Goal: Information Seeking & Learning: Compare options

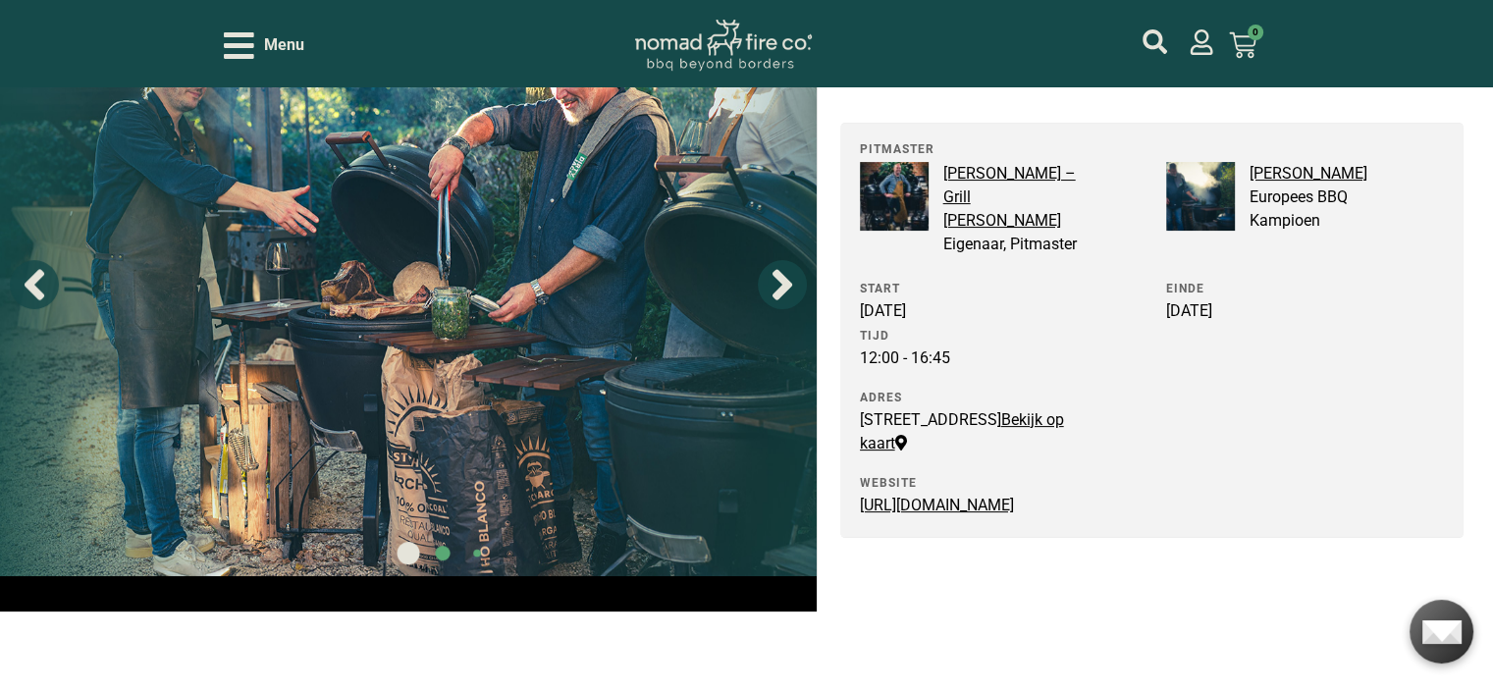
click at [236, 47] on icon "Open/Close Menu" at bounding box center [239, 45] width 30 height 27
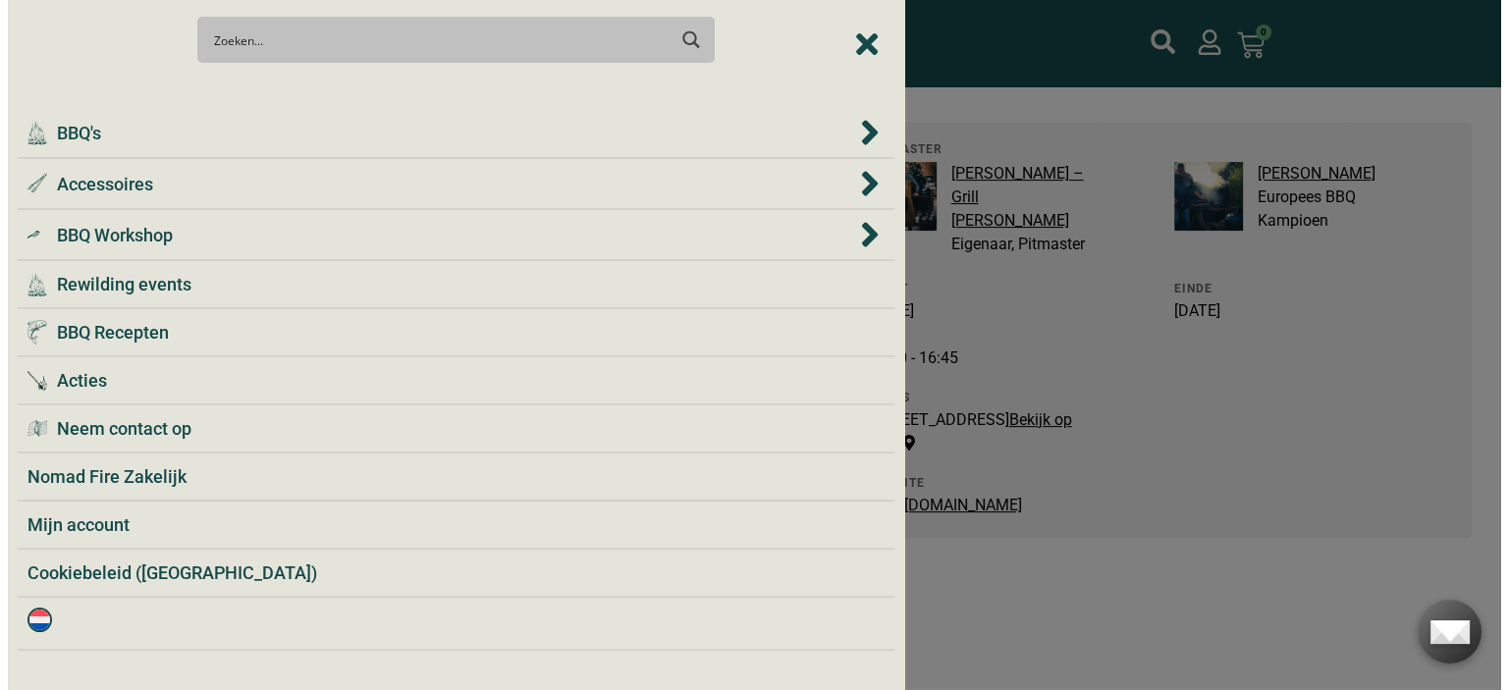
scroll to position [369, 0]
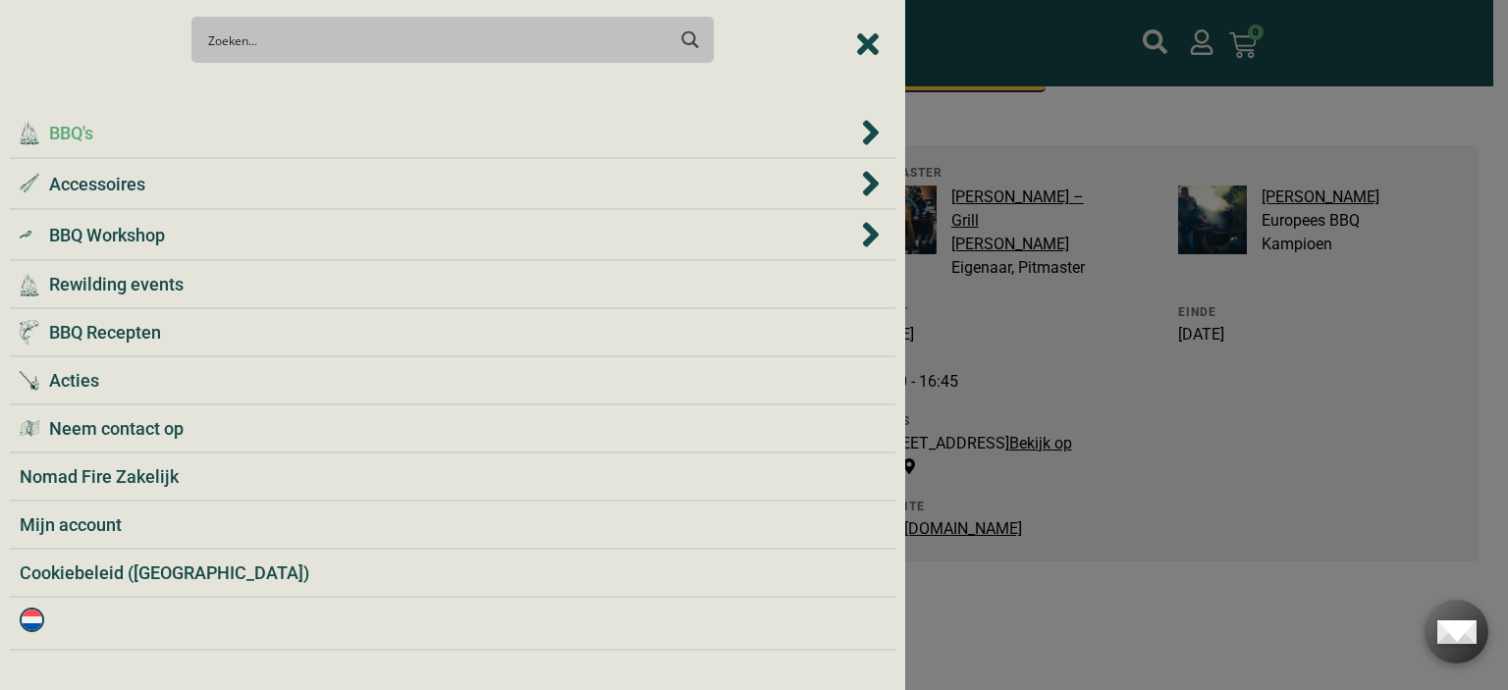
click at [874, 135] on icon "BBQ's" at bounding box center [871, 132] width 16 height 25
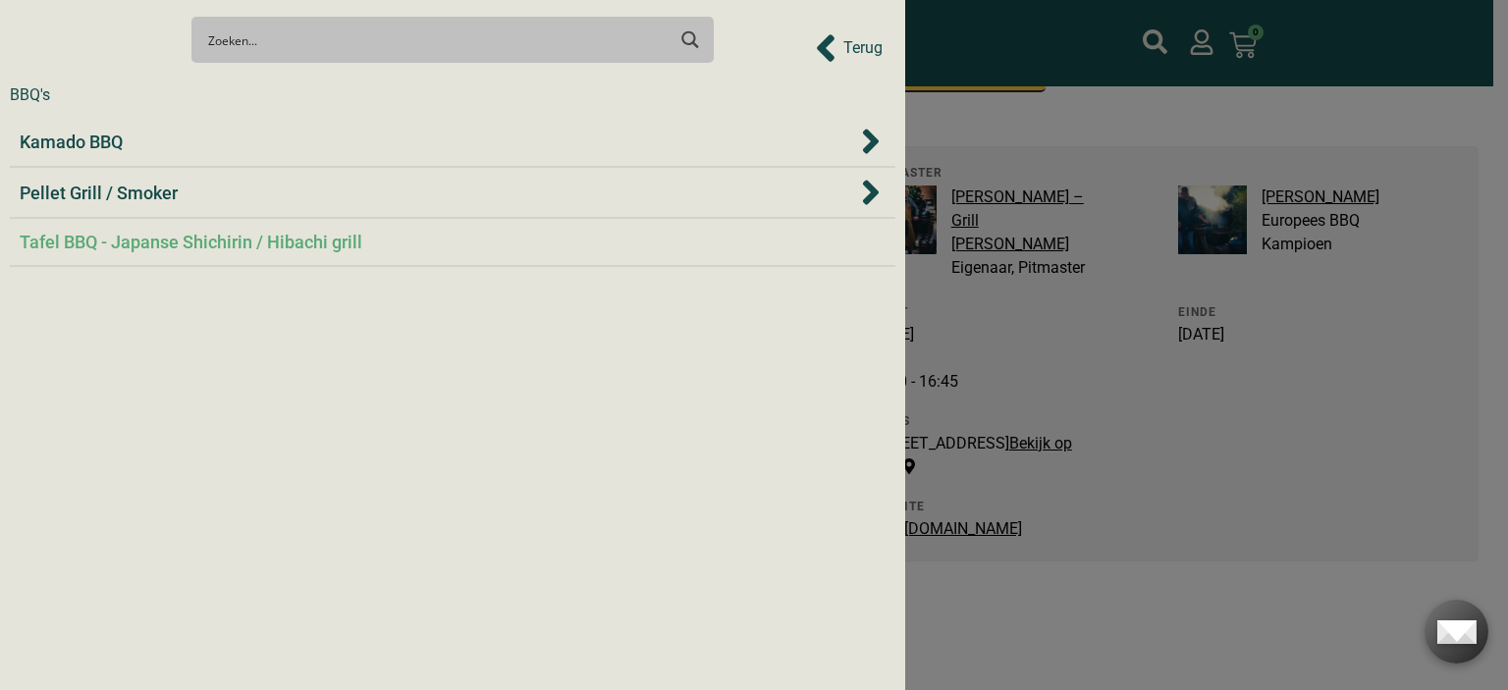
click at [204, 246] on span "Tafel BBQ - Japanse Shichirin / Hibachi grill" at bounding box center [191, 242] width 343 height 27
click at [142, 134] on div "Kamado BBQ" at bounding box center [438, 142] width 837 height 27
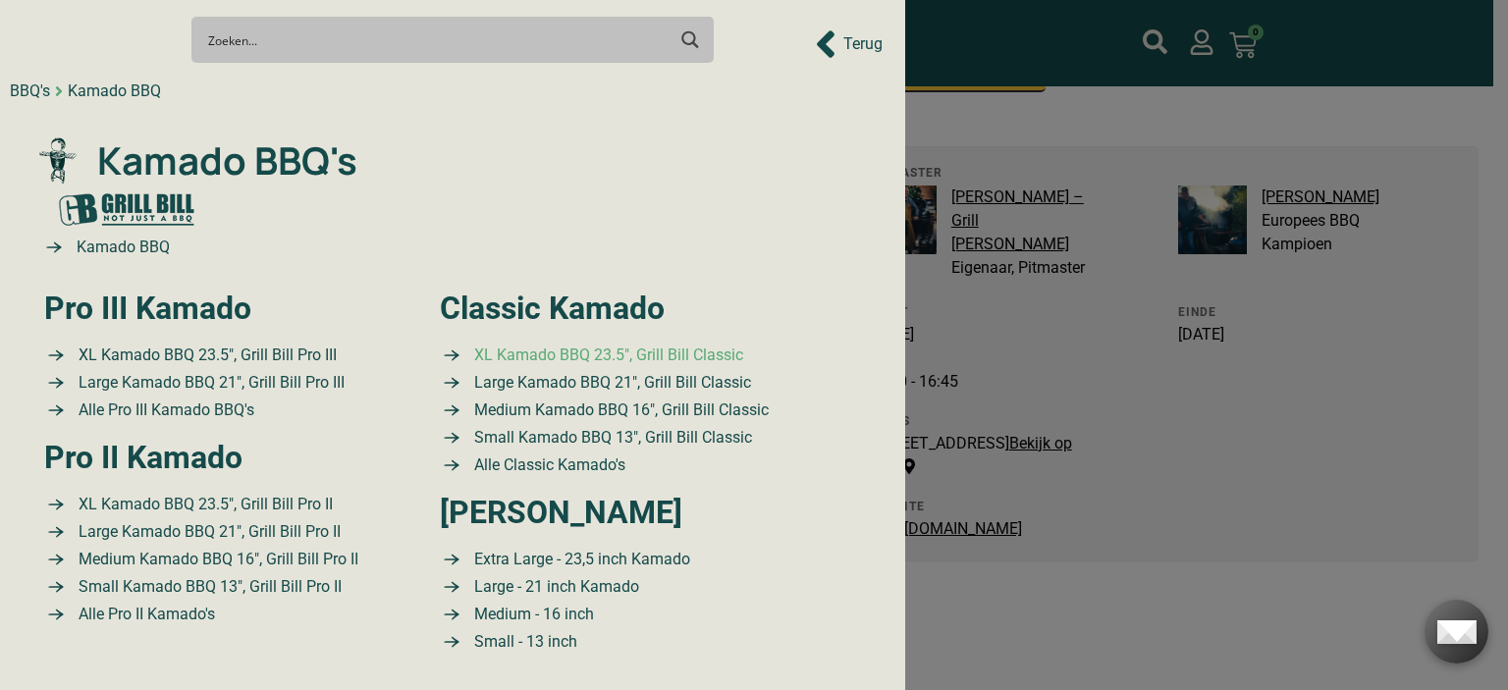
click at [608, 354] on span "XL Kamado BBQ 23.5″, Grill Bill Classic" at bounding box center [606, 356] width 274 height 24
click at [652, 348] on span "XL Kamado BBQ 23.5″, Grill Bill Classic" at bounding box center [606, 356] width 274 height 24
click at [195, 511] on span "XL Kamado BBQ 23.5″, Grill Bill Pro II" at bounding box center [203, 505] width 259 height 24
click at [181, 352] on span "XL Kamado BBQ 23.5″, Grill Bill Pro III" at bounding box center [205, 356] width 263 height 24
click at [180, 384] on span "Large Kamado BBQ 21″, Grill Bill Pro III" at bounding box center [209, 383] width 271 height 24
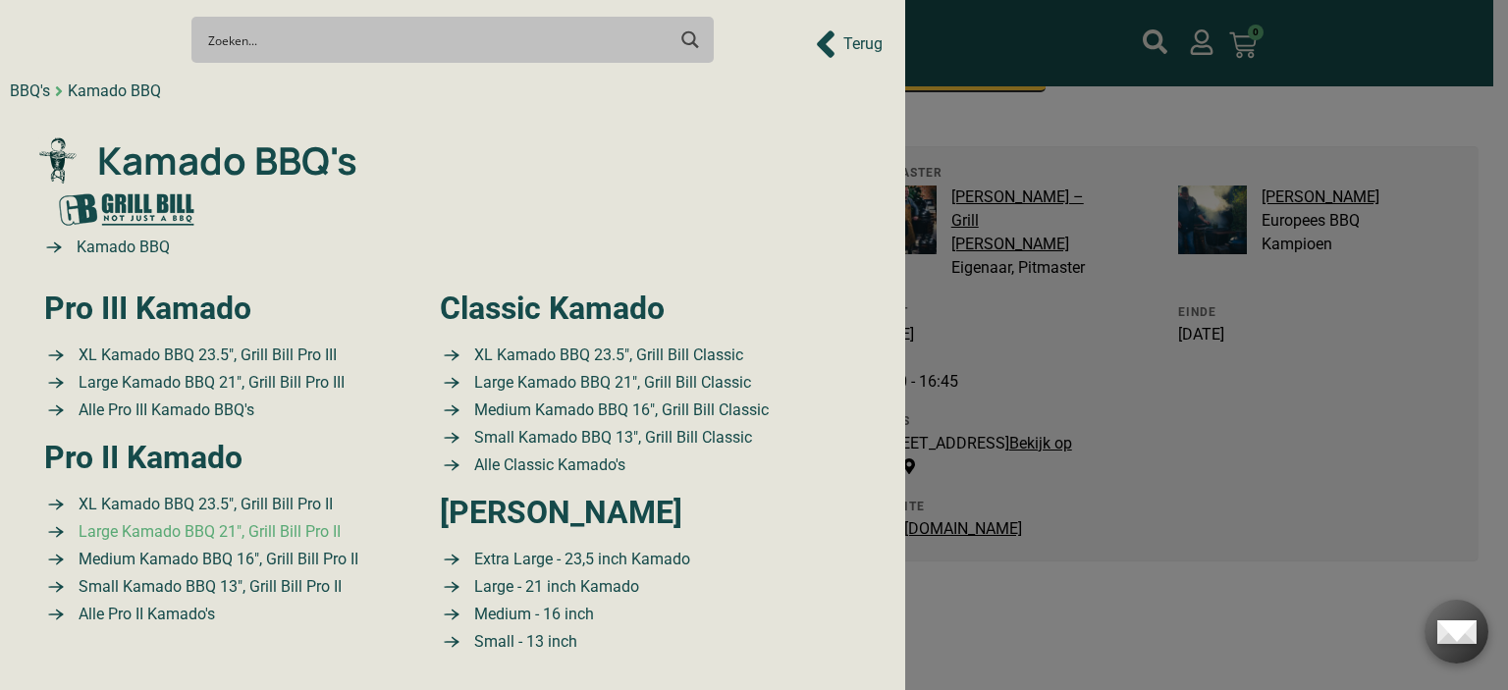
click at [173, 532] on span "Large Kamado BBQ 21″, Grill Bill Pro II" at bounding box center [207, 532] width 267 height 24
click at [1333, 142] on div at bounding box center [754, 345] width 1508 height 690
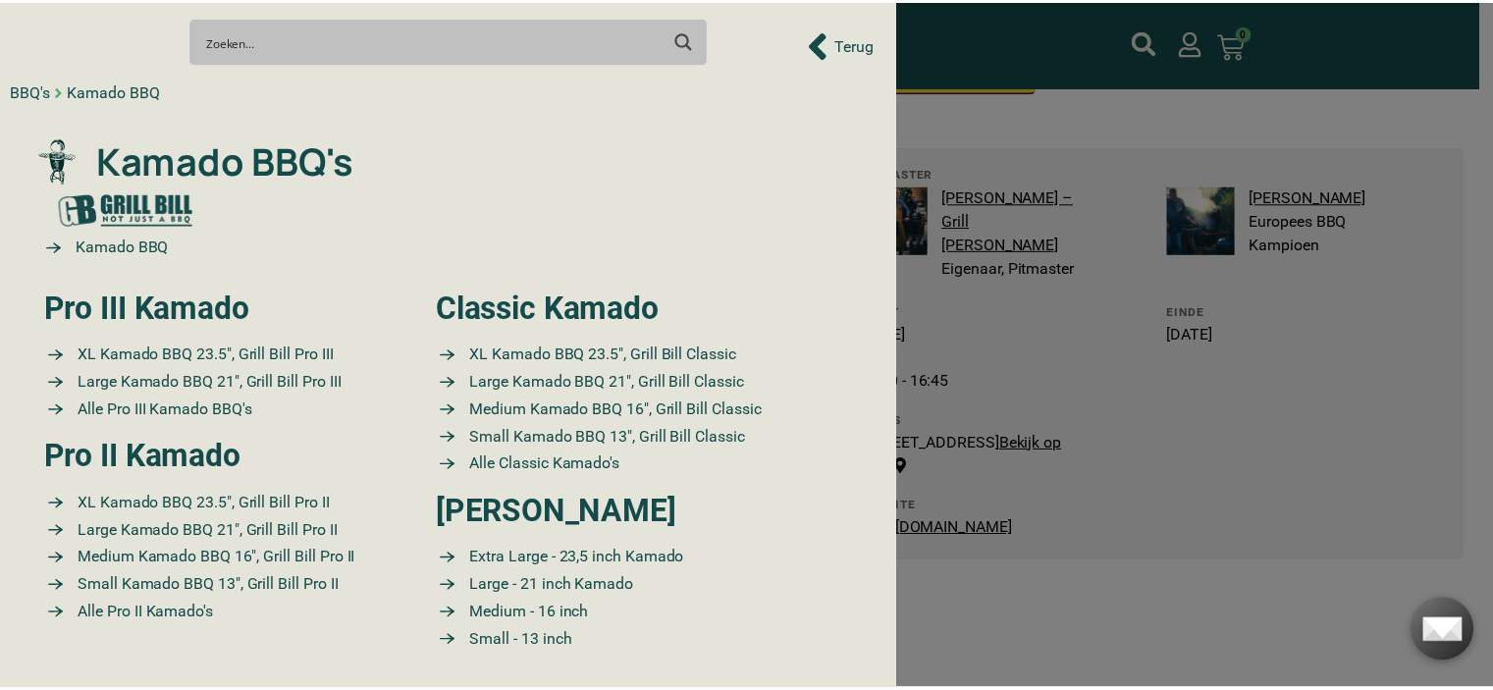
scroll to position [393, 0]
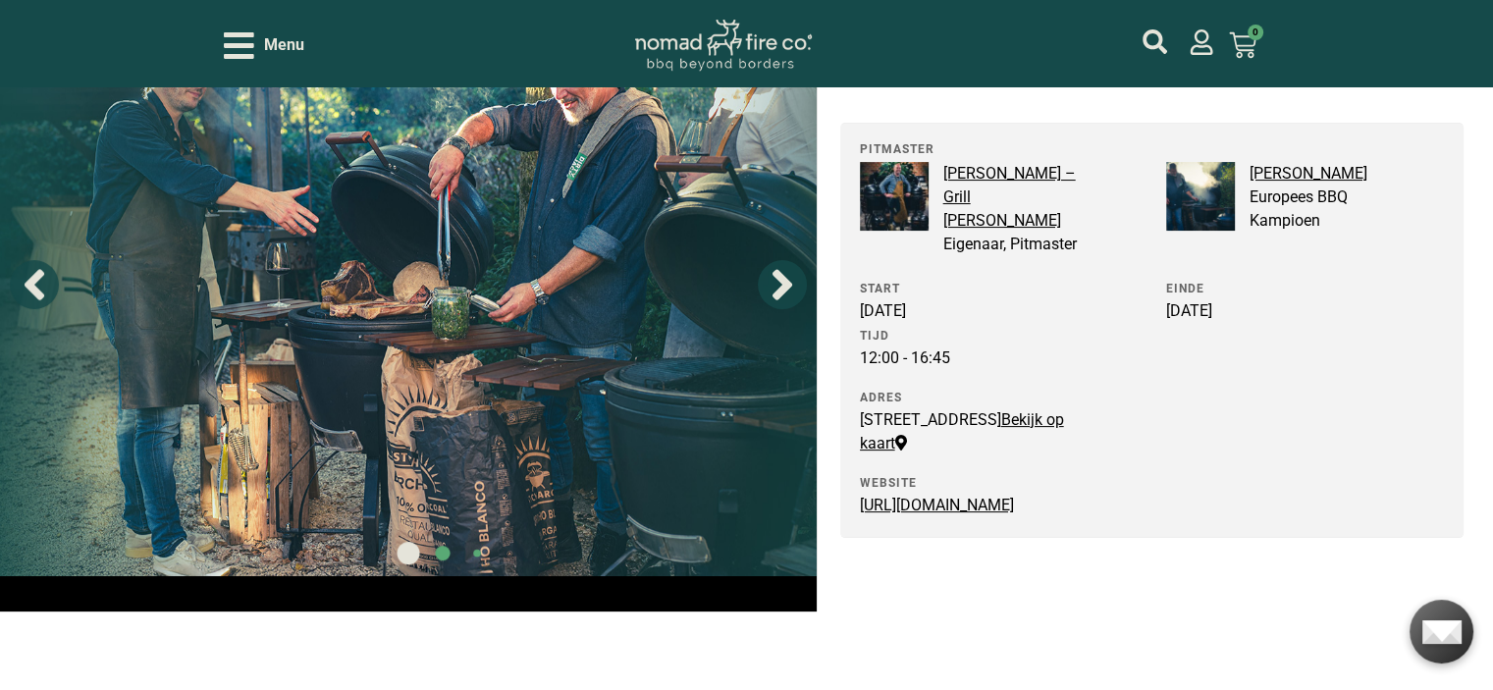
click at [248, 52] on icon "Open/Close Menu" at bounding box center [239, 45] width 30 height 34
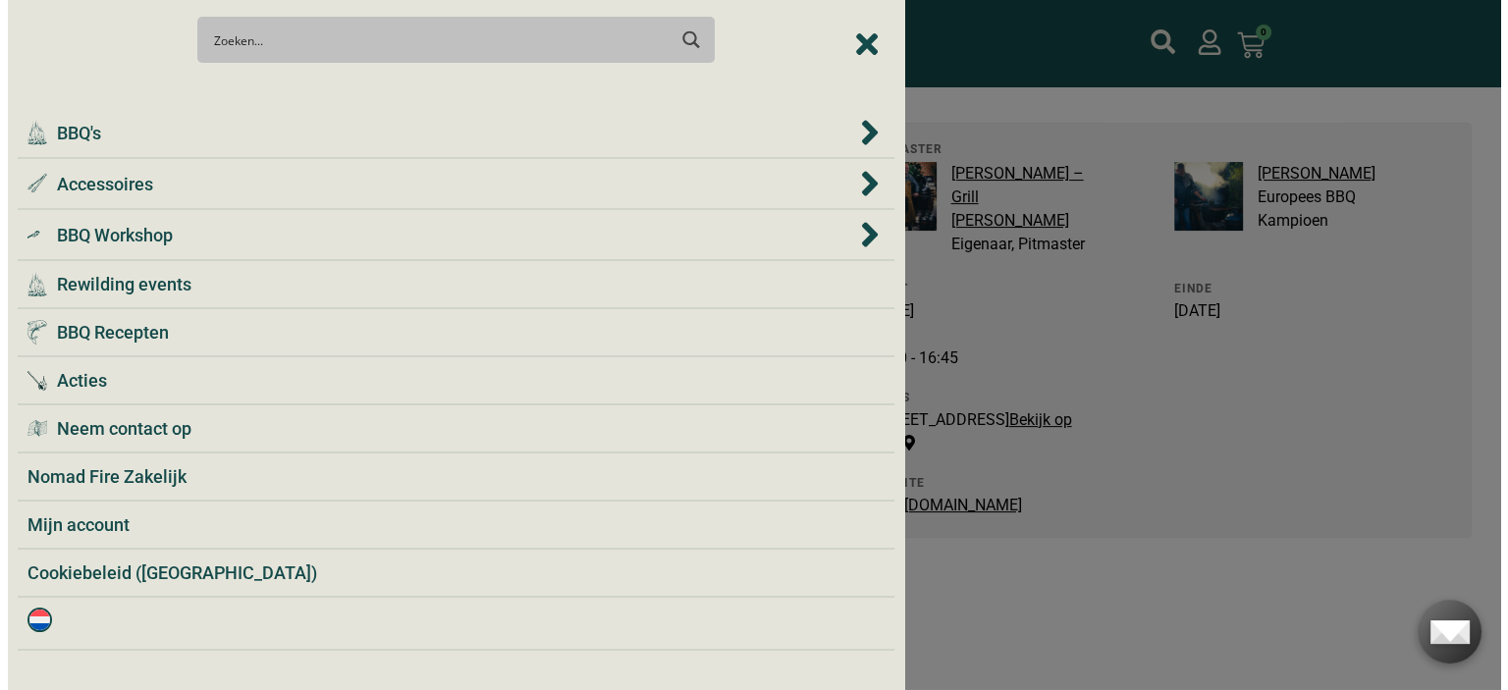
scroll to position [369, 0]
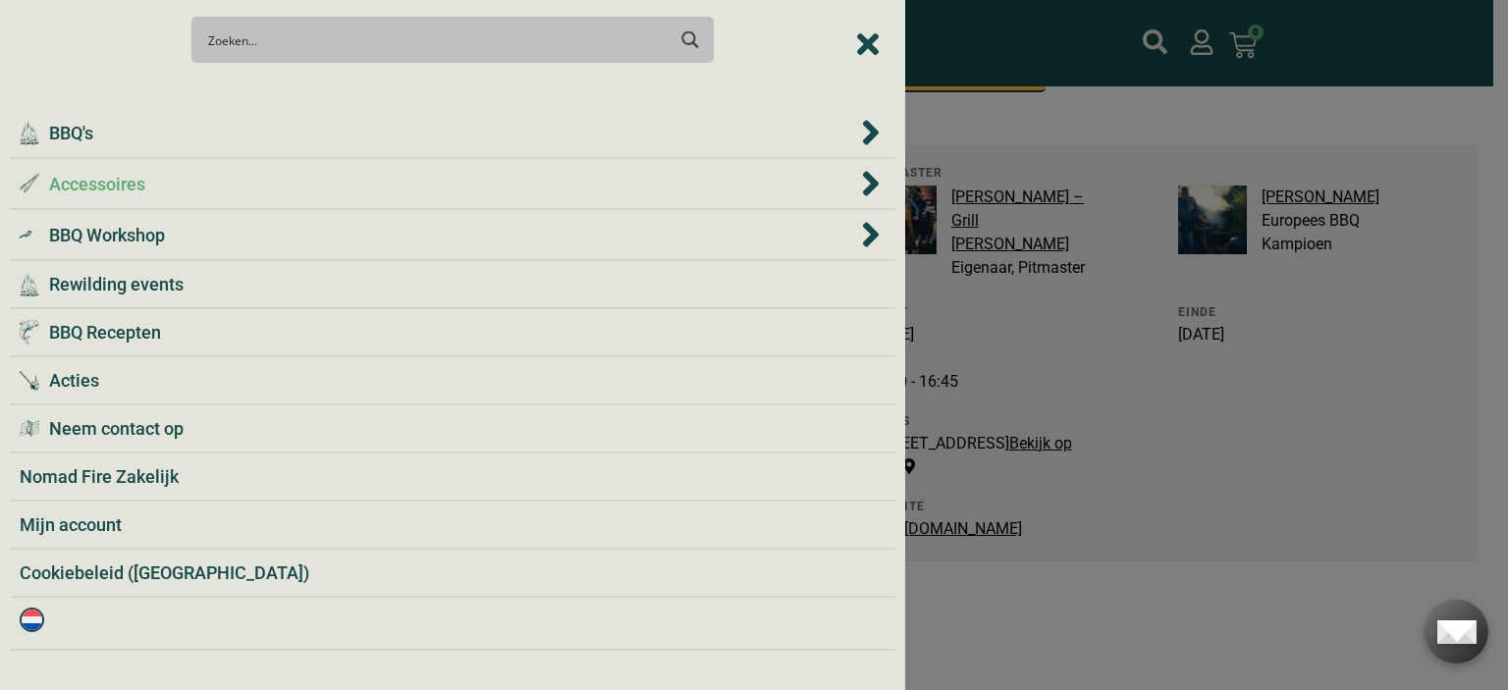
click at [872, 184] on icon "Accessoires" at bounding box center [871, 183] width 16 height 25
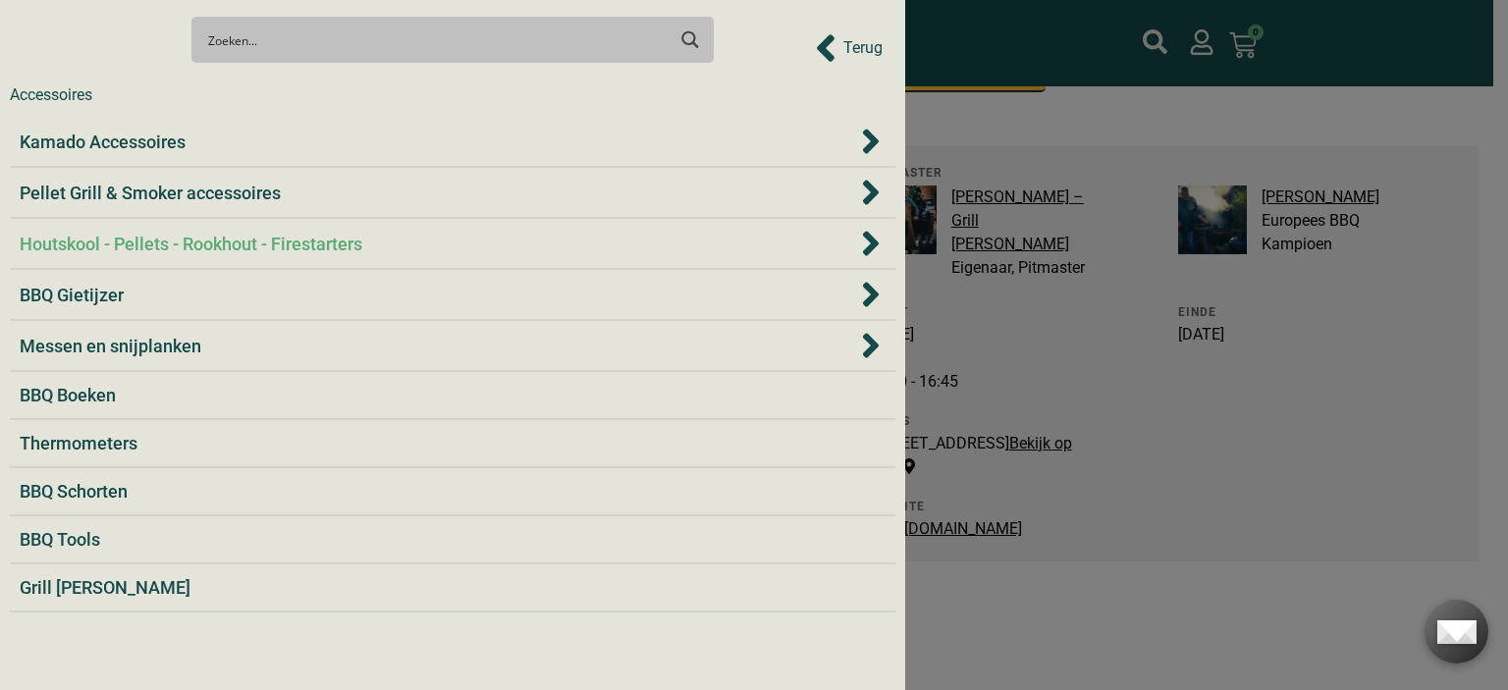
click at [863, 242] on icon "Houtskool - Pellets - Rookhout - Firestarters" at bounding box center [871, 243] width 20 height 39
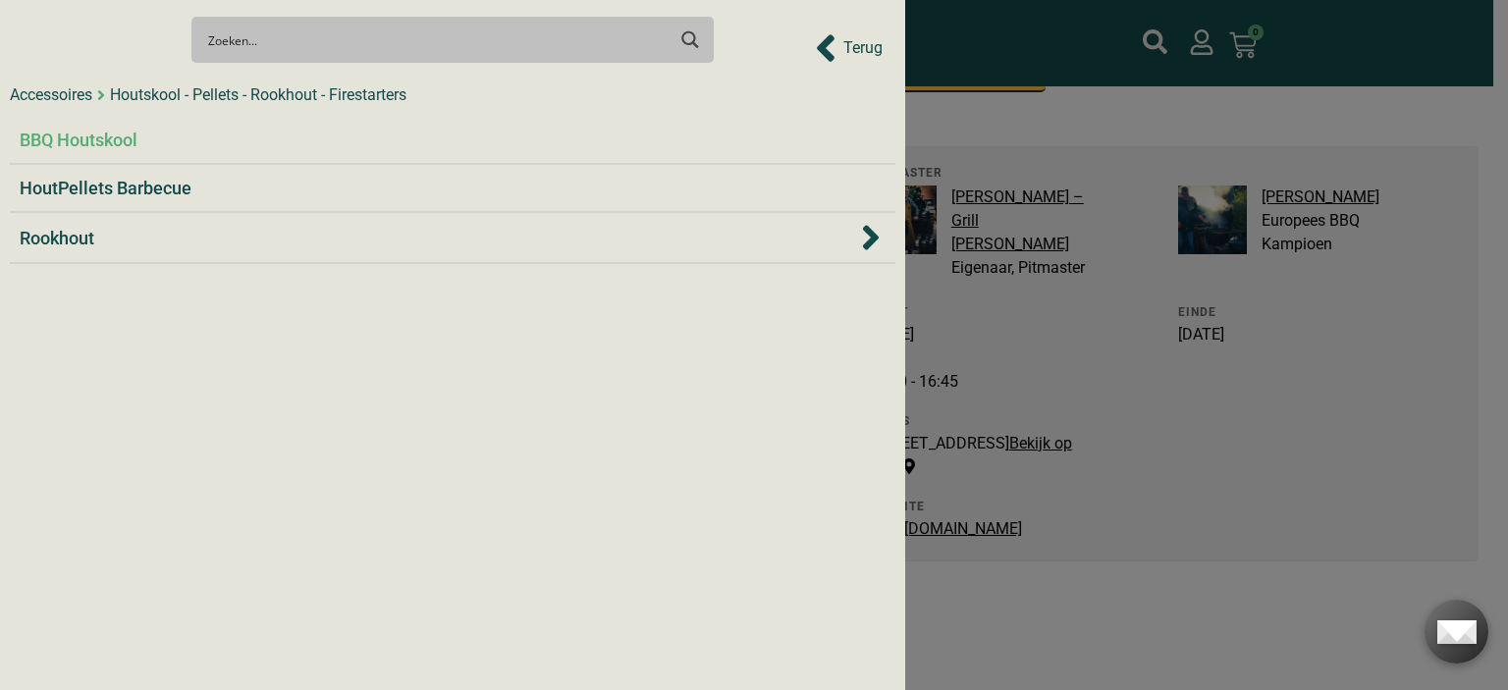
click at [137, 156] on li "BBQ Houtskool" at bounding box center [452, 141] width 885 height 48
click at [59, 136] on span "BBQ Houtskool" at bounding box center [79, 140] width 118 height 27
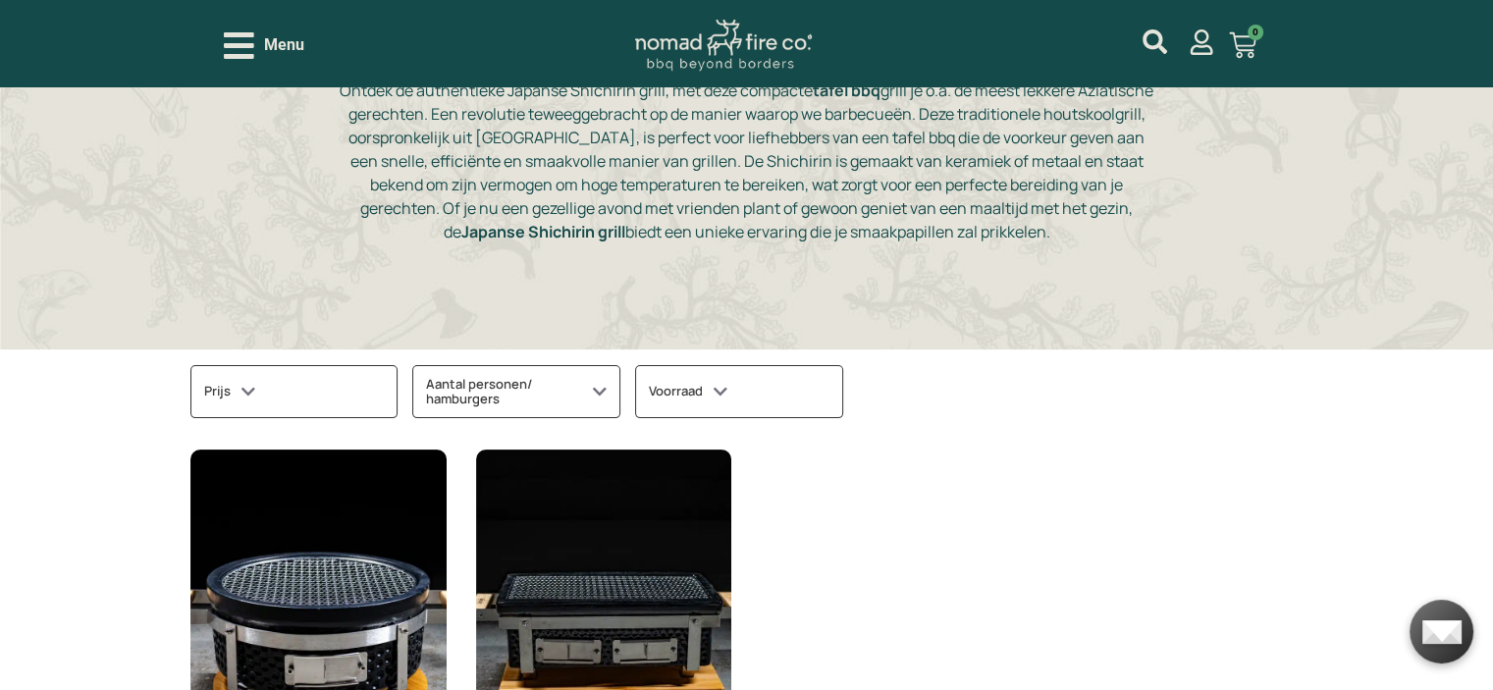
scroll to position [196, 0]
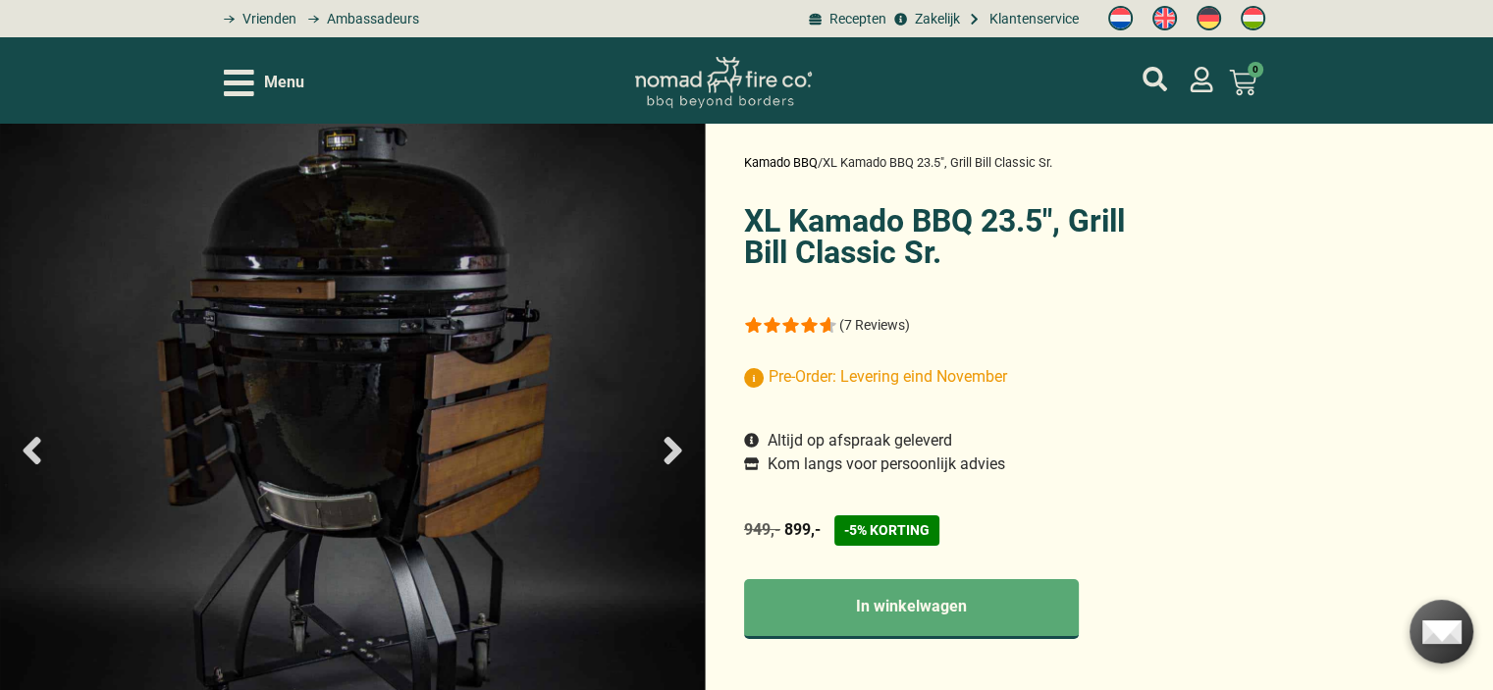
select select "most-helpful"
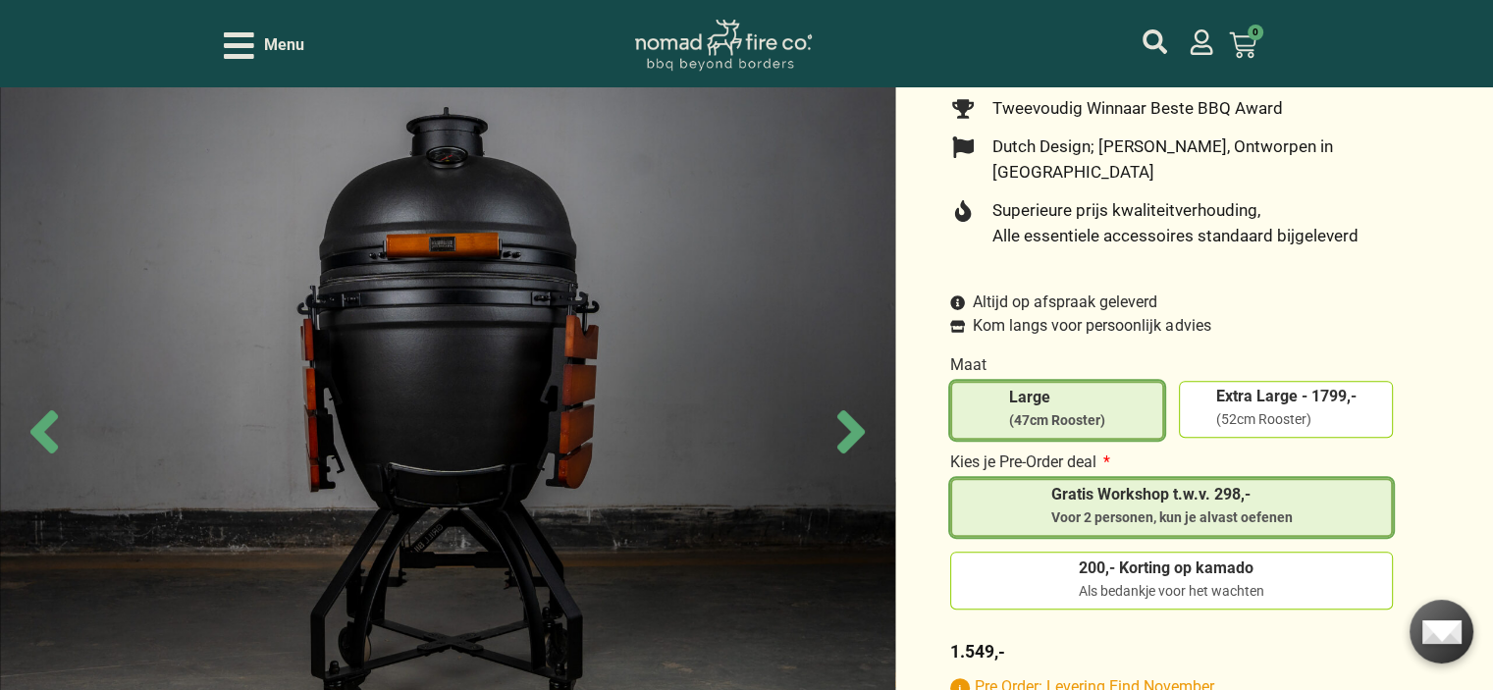
scroll to position [491, 0]
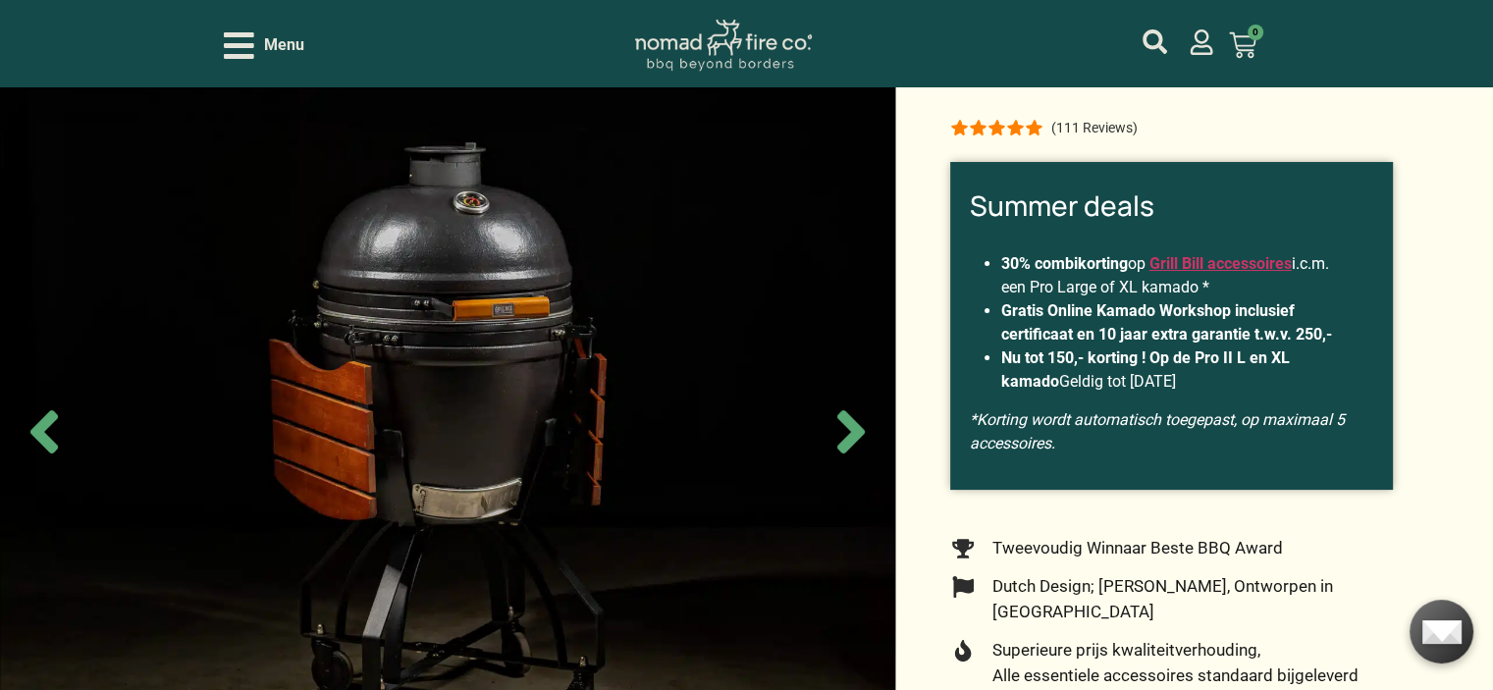
scroll to position [98, 0]
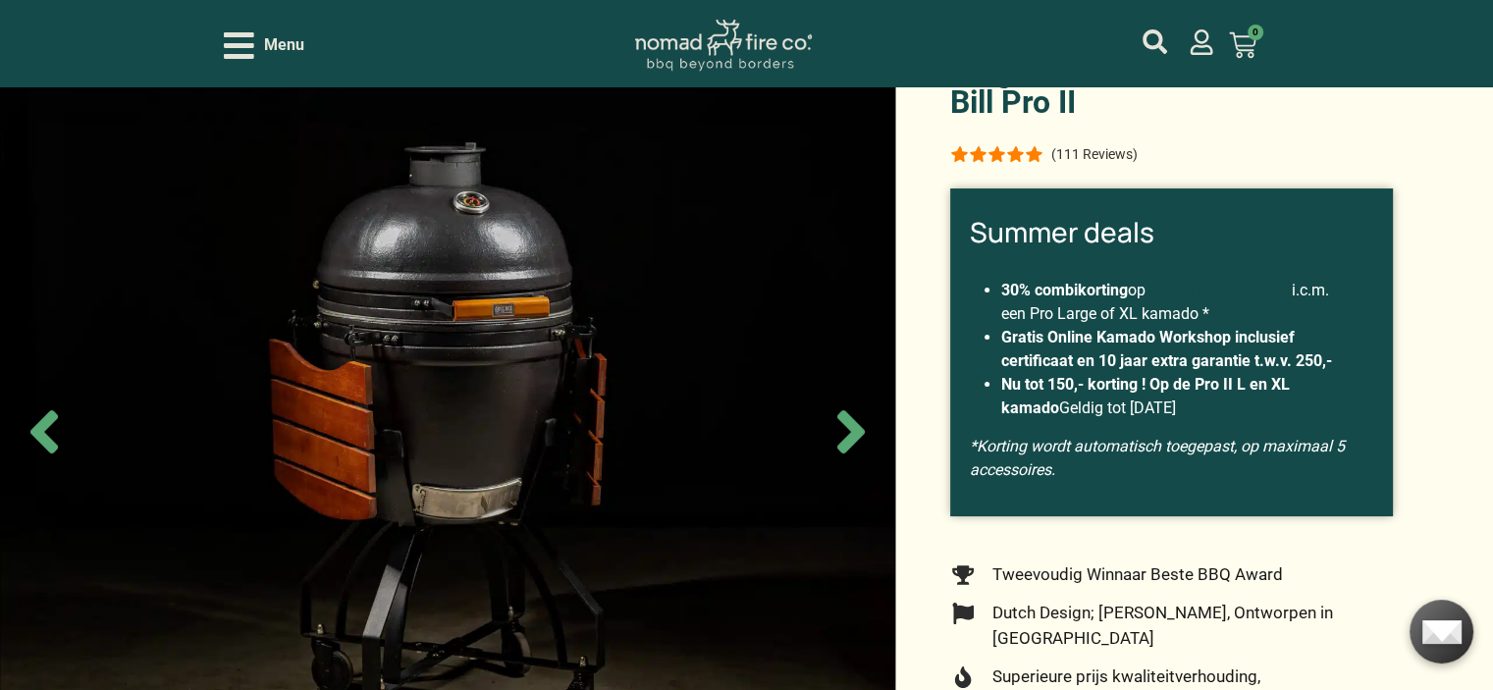
click at [1213, 298] on link "Grill Bill accessoires" at bounding box center [1220, 290] width 142 height 19
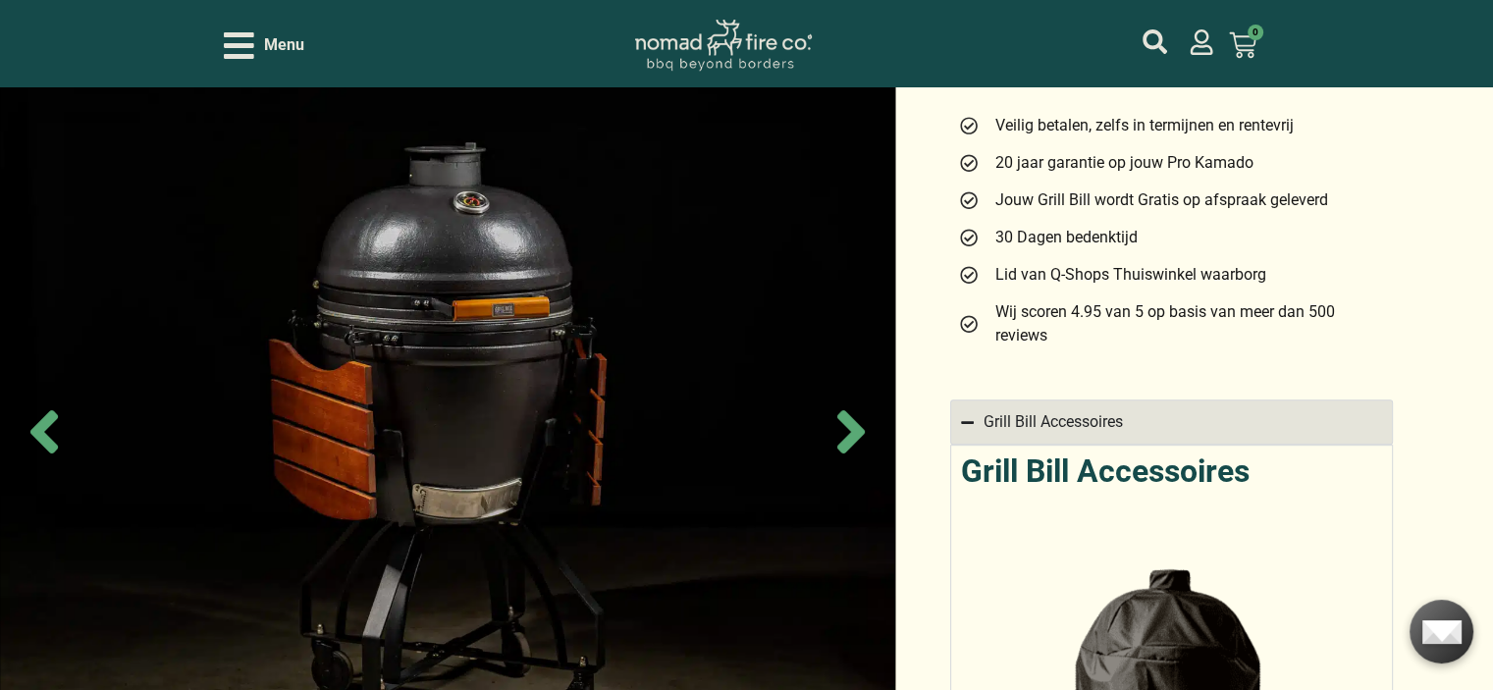
scroll to position [982, 0]
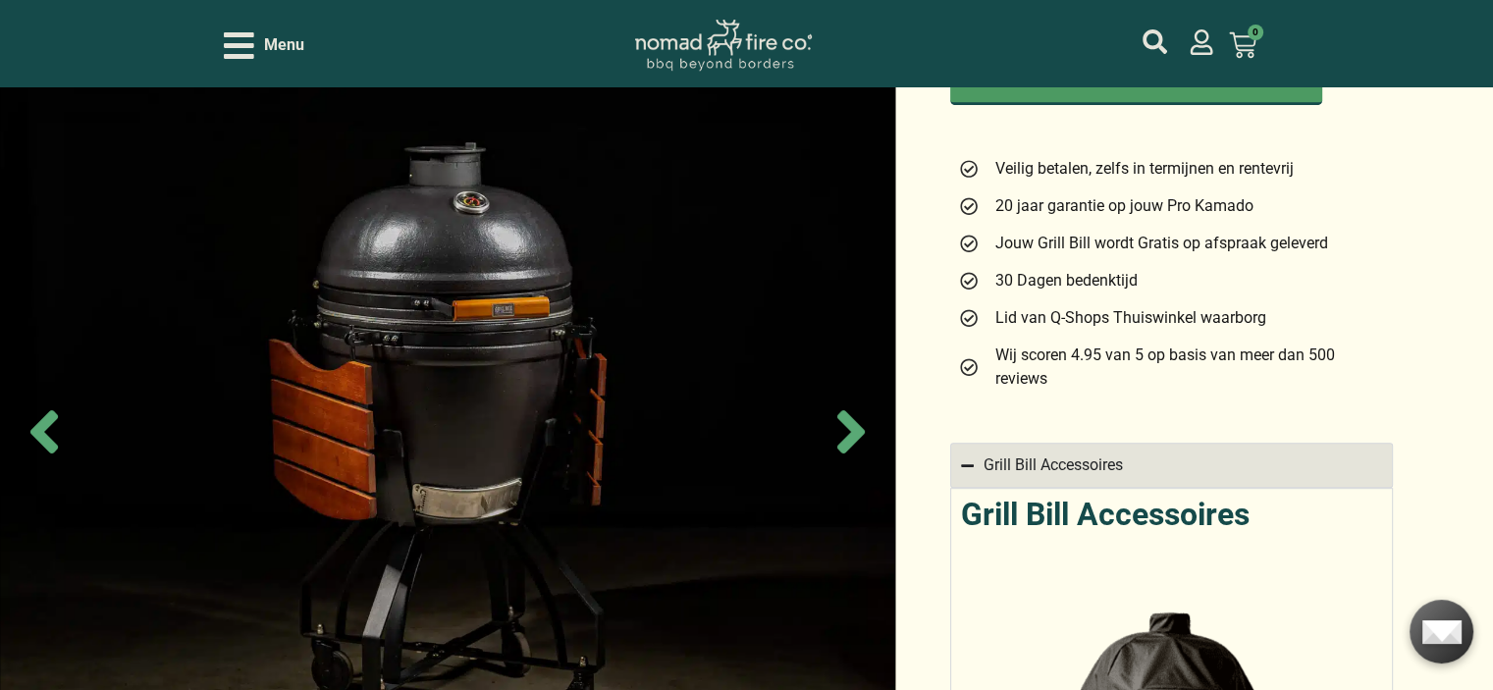
click at [1089, 453] on div "Grill Bill Accessoires" at bounding box center [1053, 465] width 139 height 24
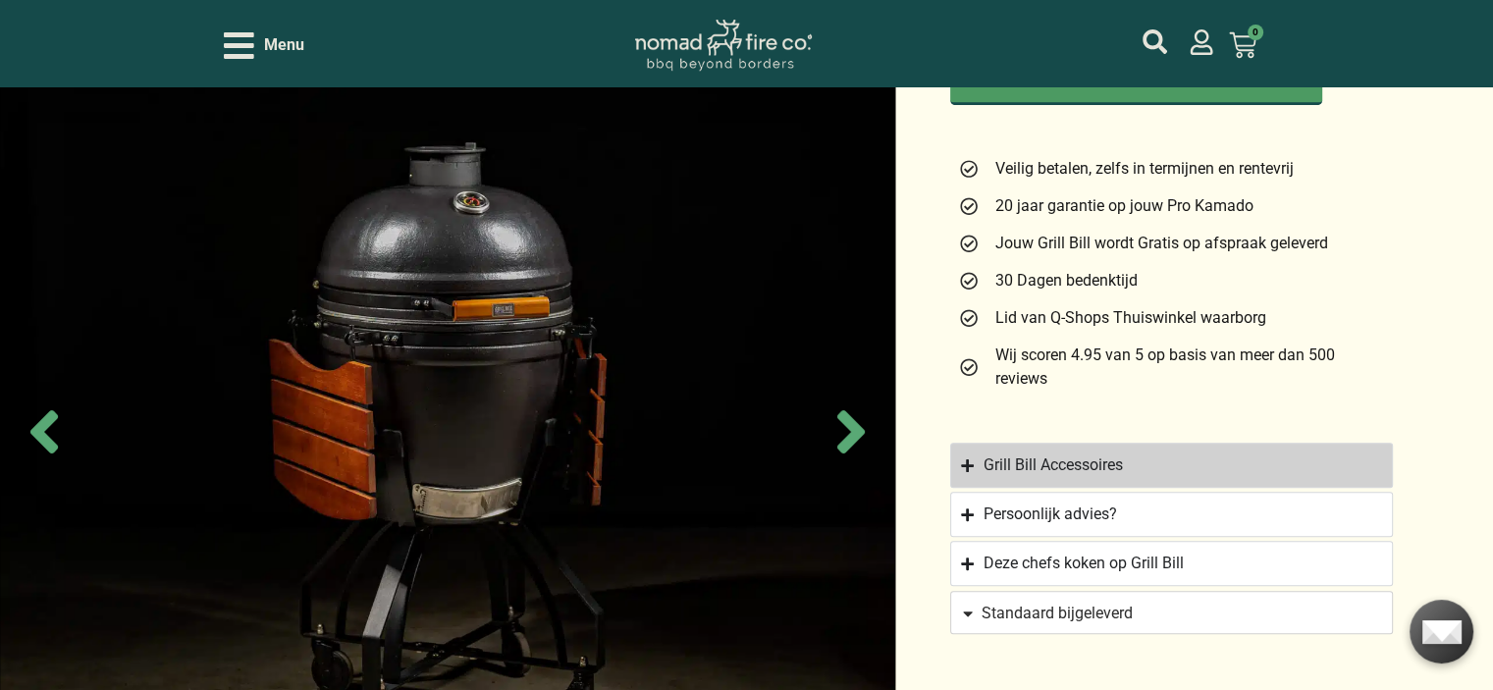
click at [961, 458] on icon "Accordion. Open links with Enter or Space, close with Escape, and navigate with…" at bounding box center [967, 465] width 13 height 15
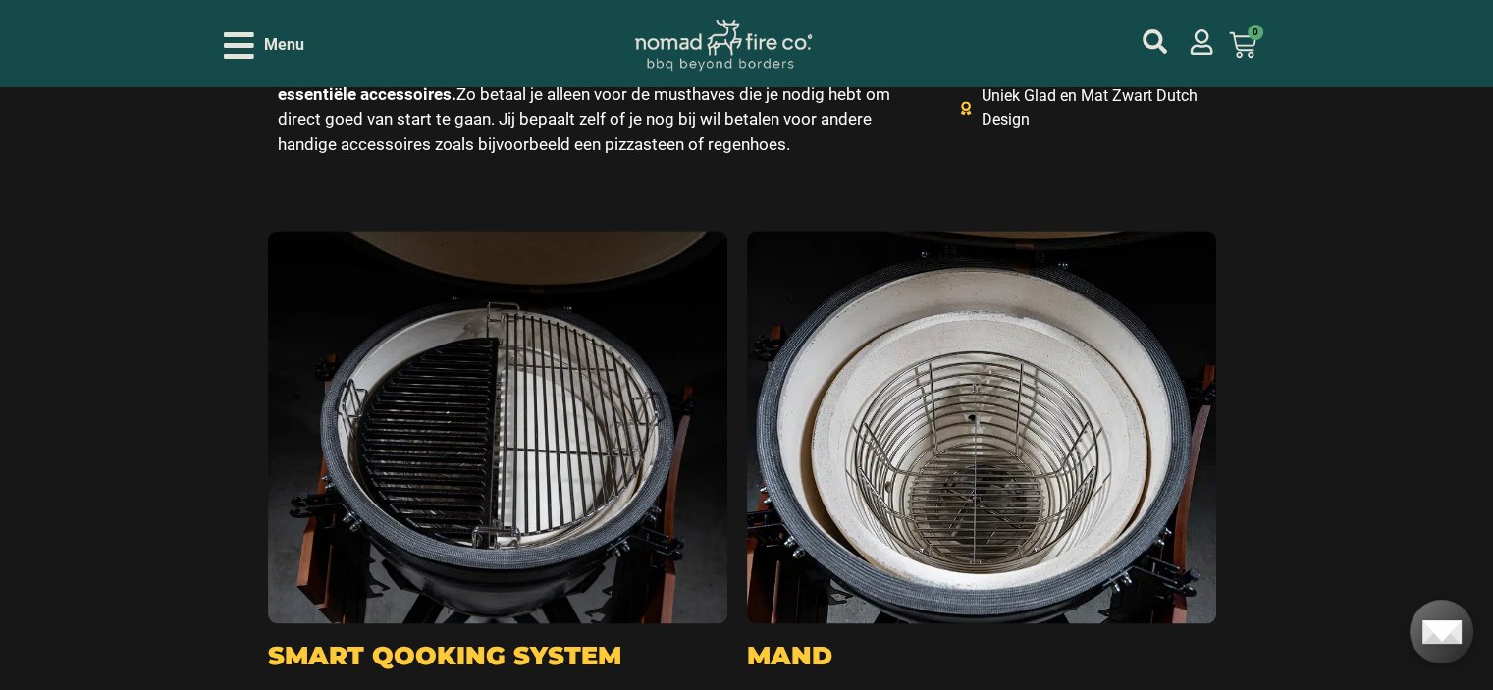
scroll to position [2748, 0]
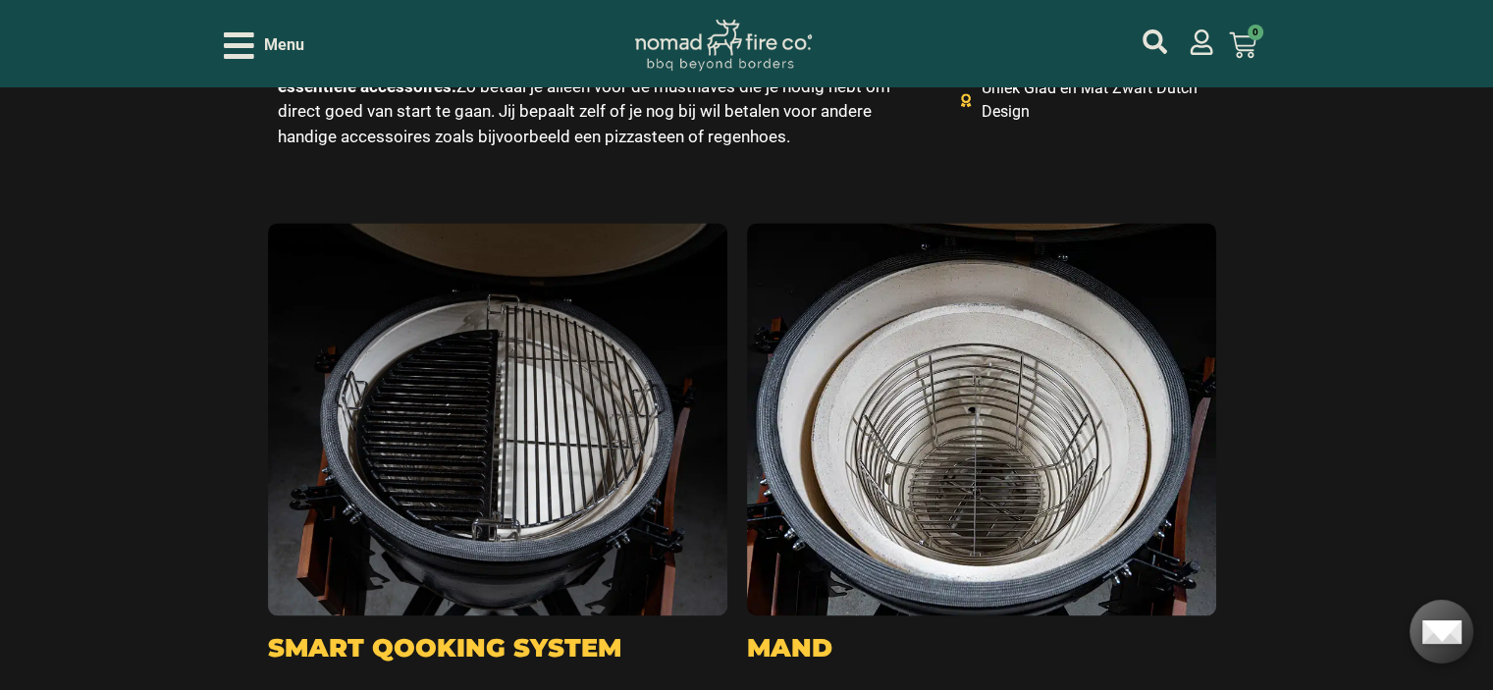
click at [1025, 459] on img at bounding box center [981, 419] width 469 height 393
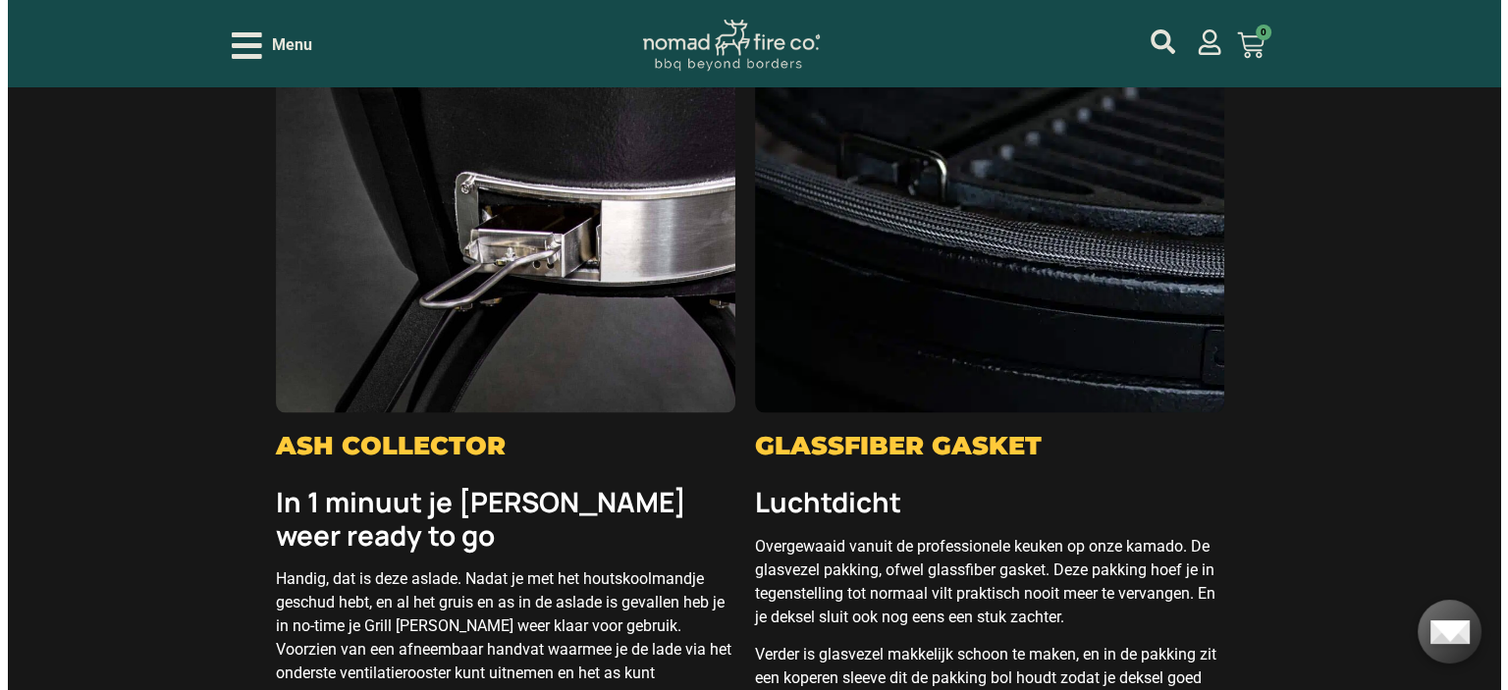
scroll to position [3730, 0]
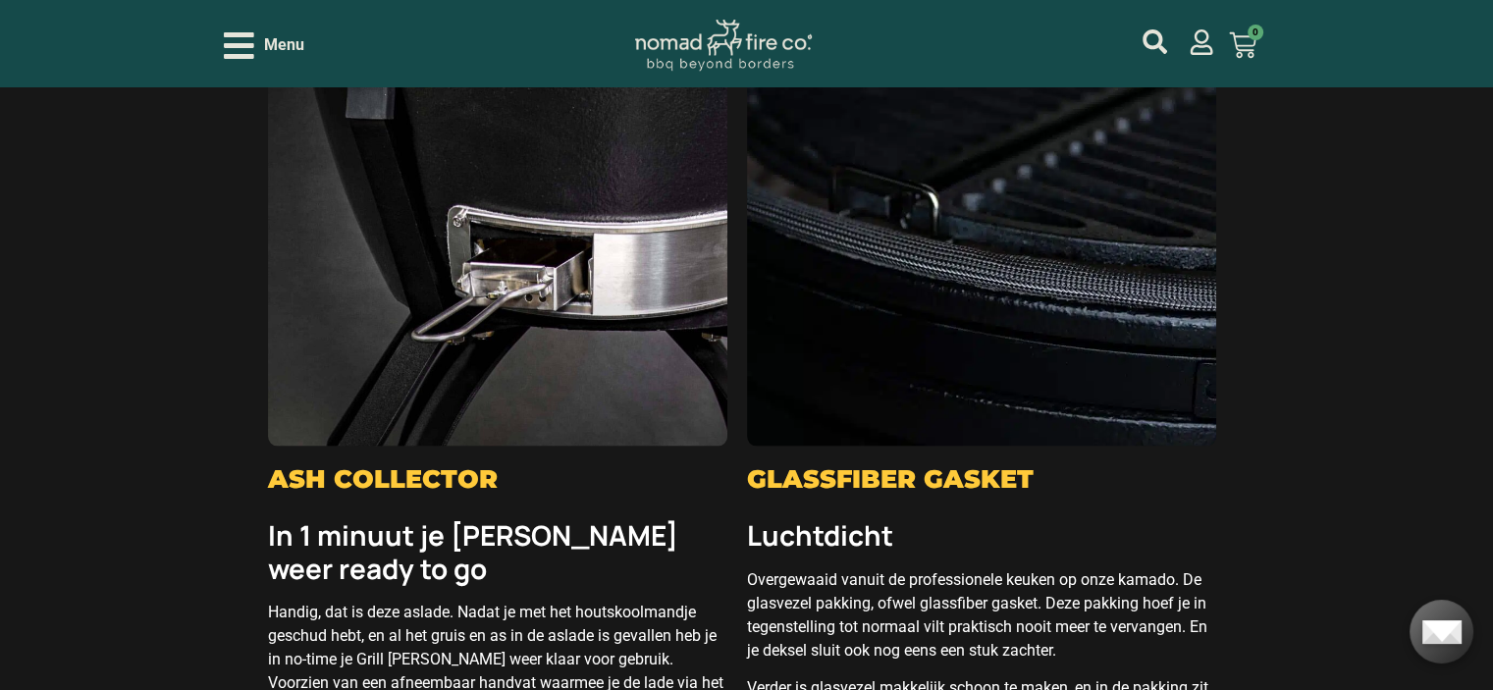
click at [240, 55] on icon "Open/Close Menu" at bounding box center [239, 45] width 30 height 27
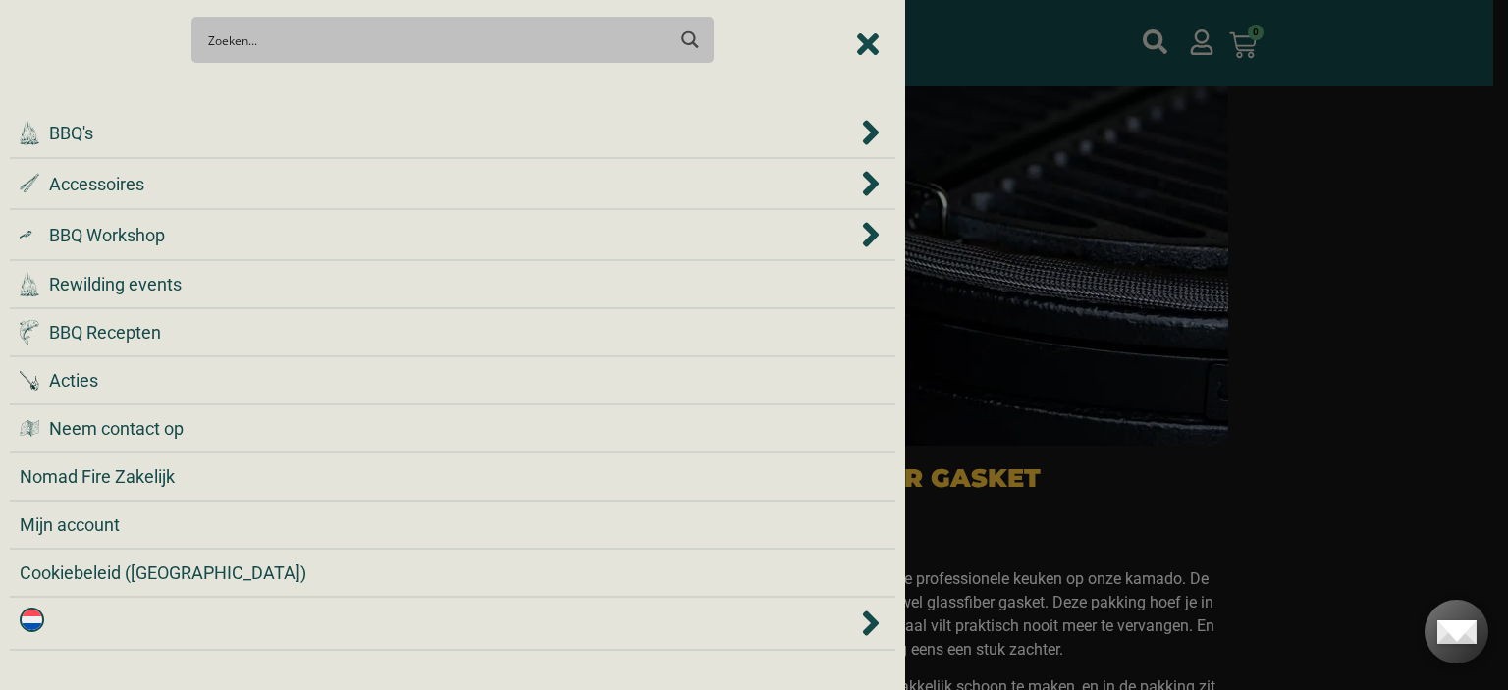
click at [868, 45] on div "Search Meer resultaten... Filter op categorie Accessoires BBQ Boeken BBQ Gietij…" at bounding box center [452, 39] width 885 height 69
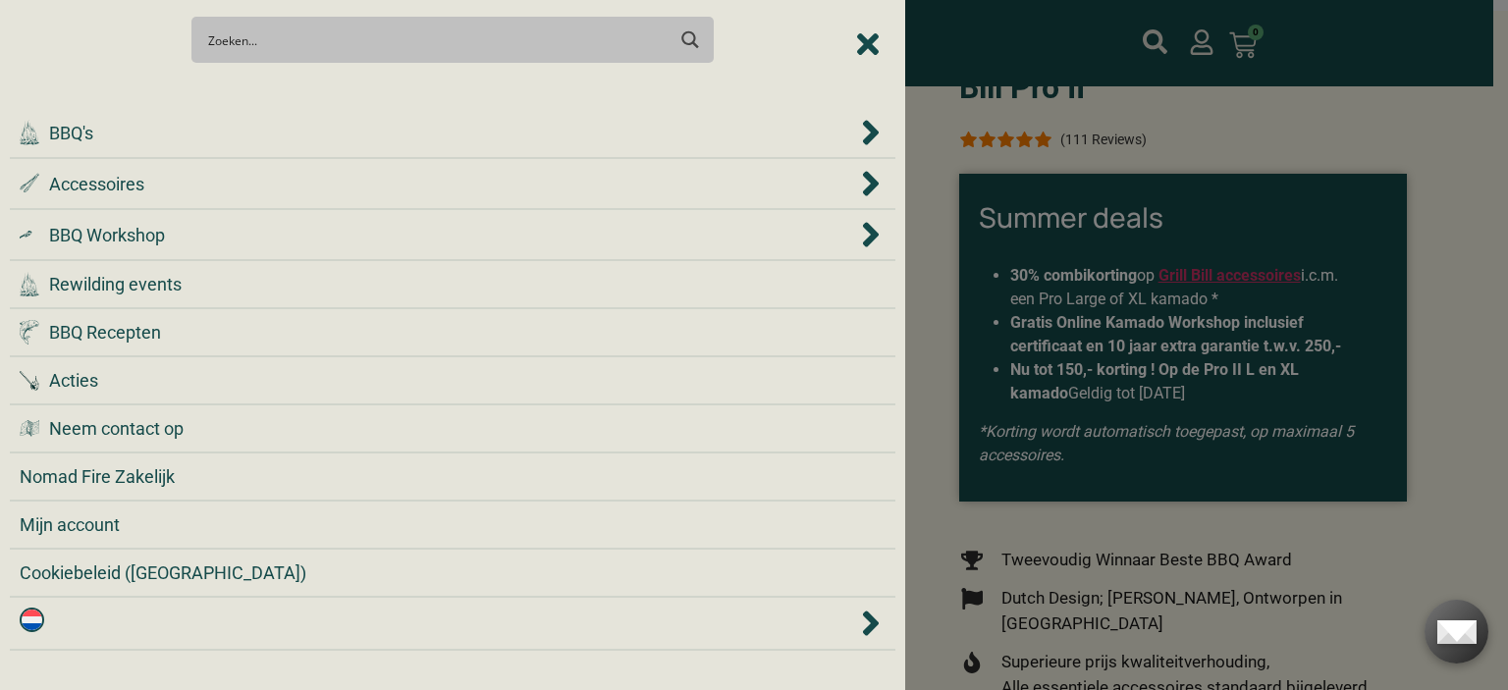
scroll to position [100, 0]
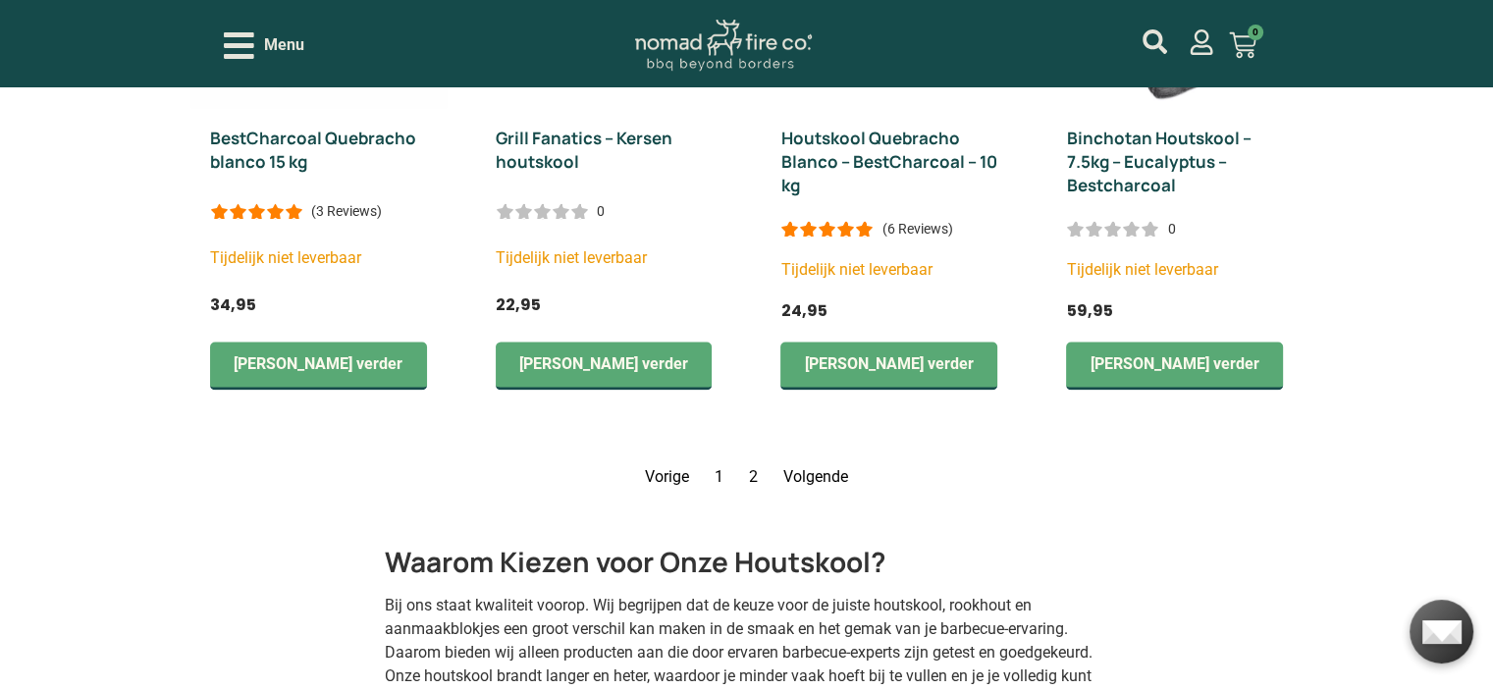
scroll to position [3239, 0]
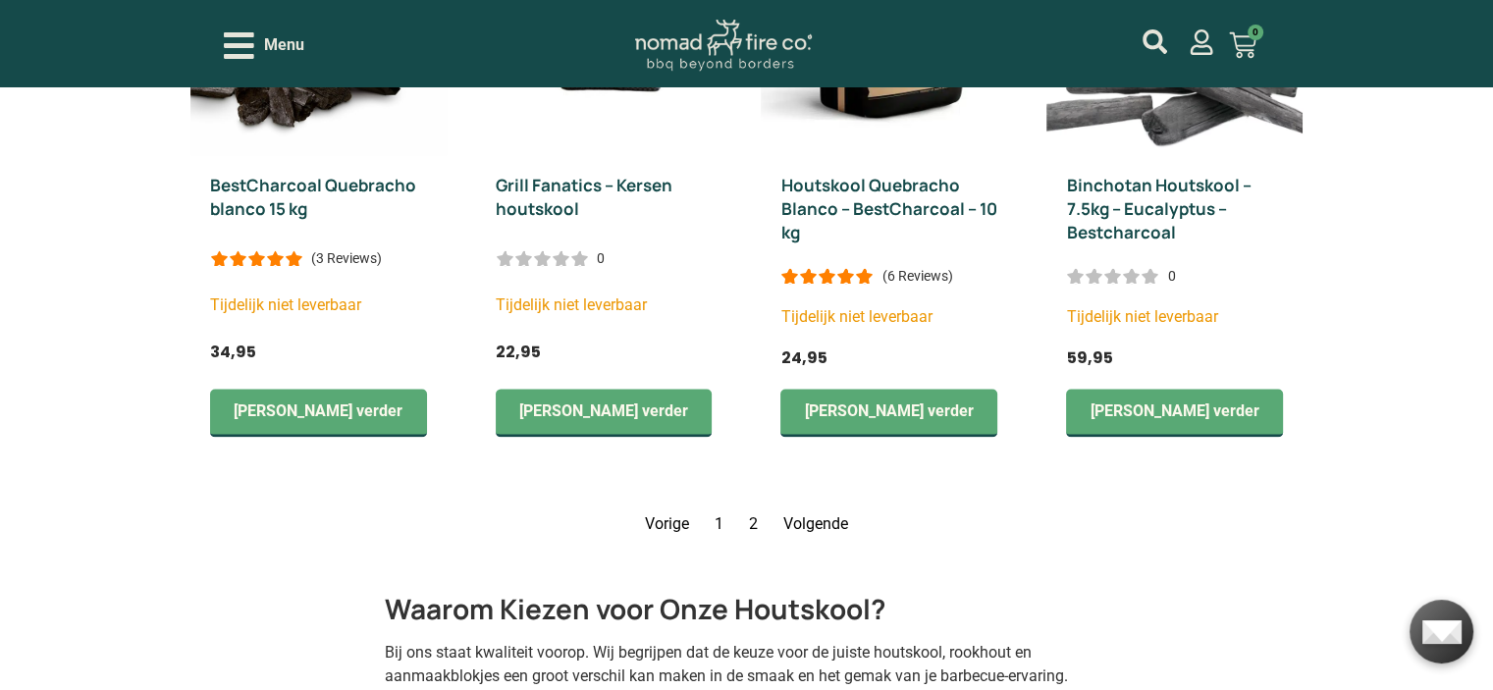
click at [758, 511] on nav "Vorige Pagina 1 Pagina 2 Volgende" at bounding box center [746, 523] width 1113 height 24
click at [825, 513] on link "Volgende" at bounding box center [815, 522] width 65 height 19
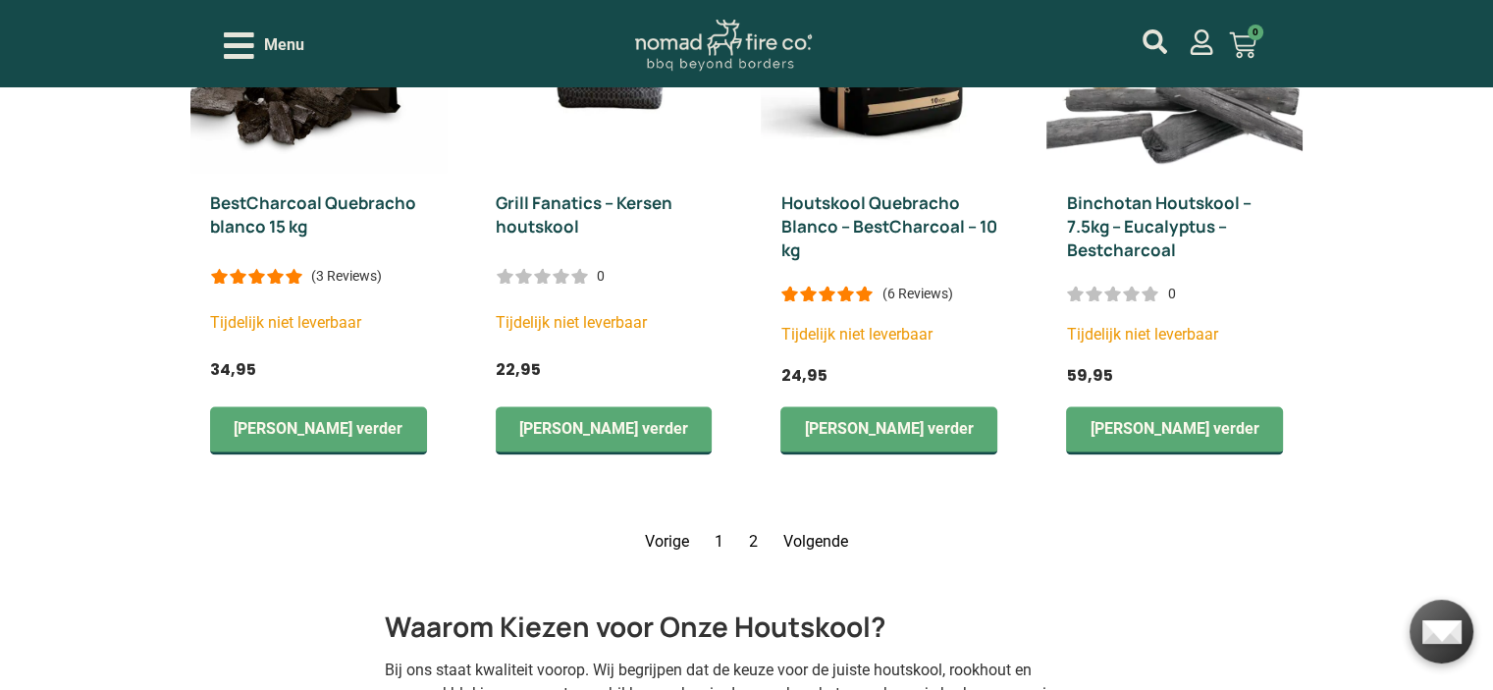
scroll to position [3116, 0]
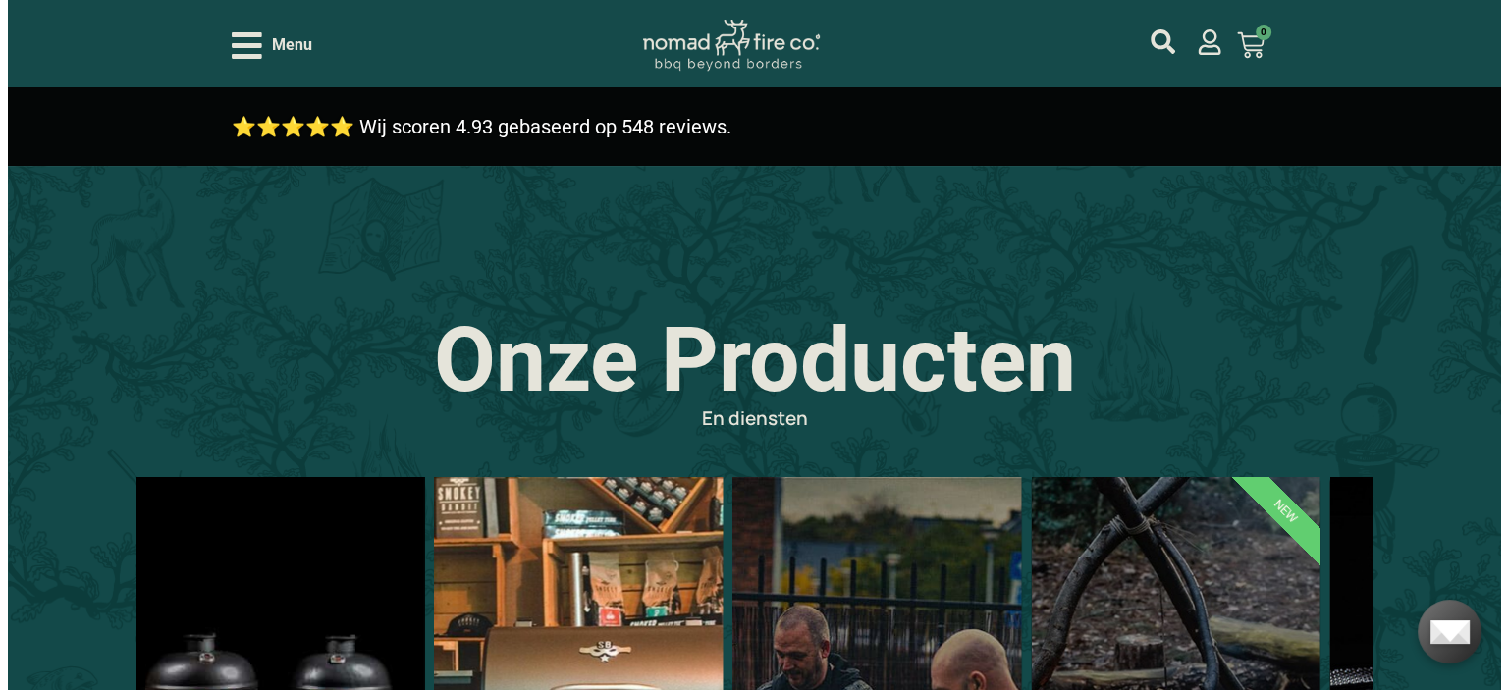
scroll to position [589, 0]
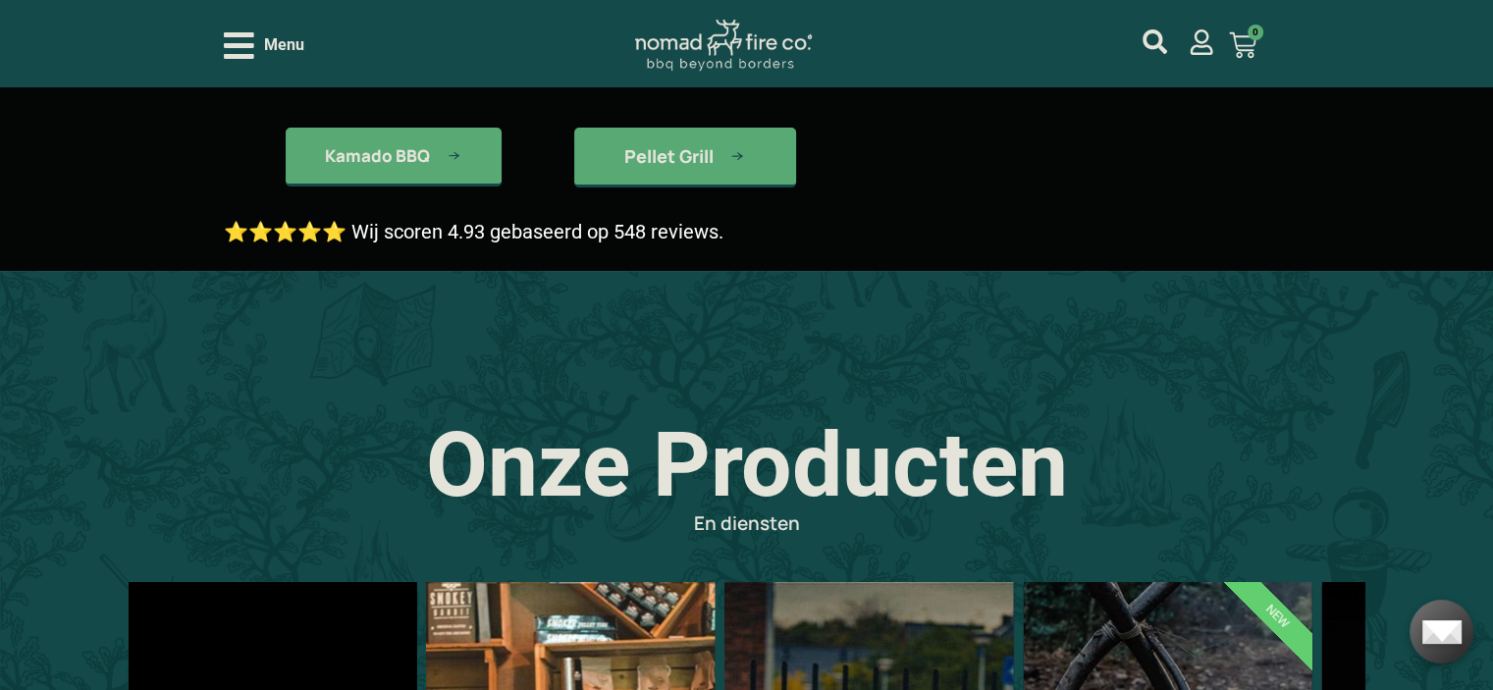
click at [245, 55] on icon "Open/Close Menu" at bounding box center [239, 45] width 30 height 27
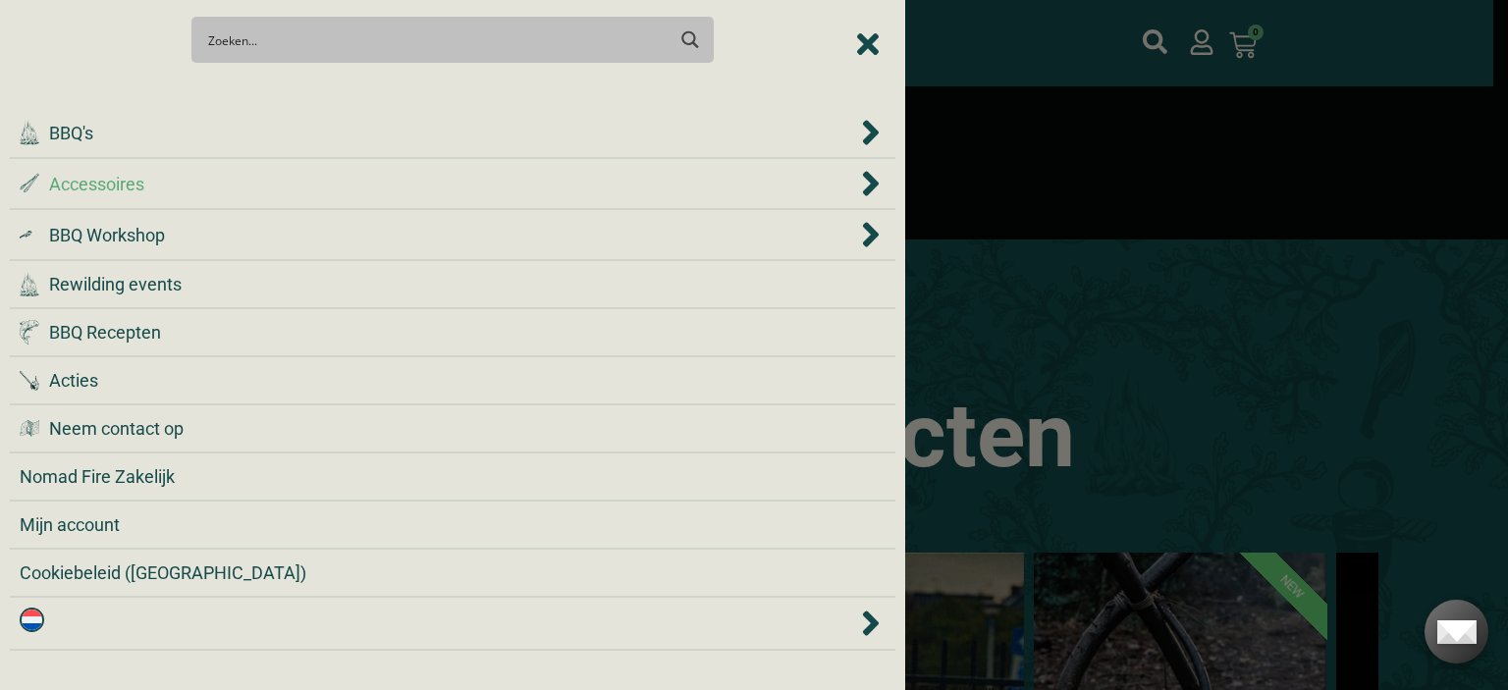
click at [216, 189] on div ".st0 { fill: #2c4a4e; } .st1 { fill: url(#Naamloos_verloop_2); } .st2 { fill: #…" at bounding box center [438, 184] width 837 height 27
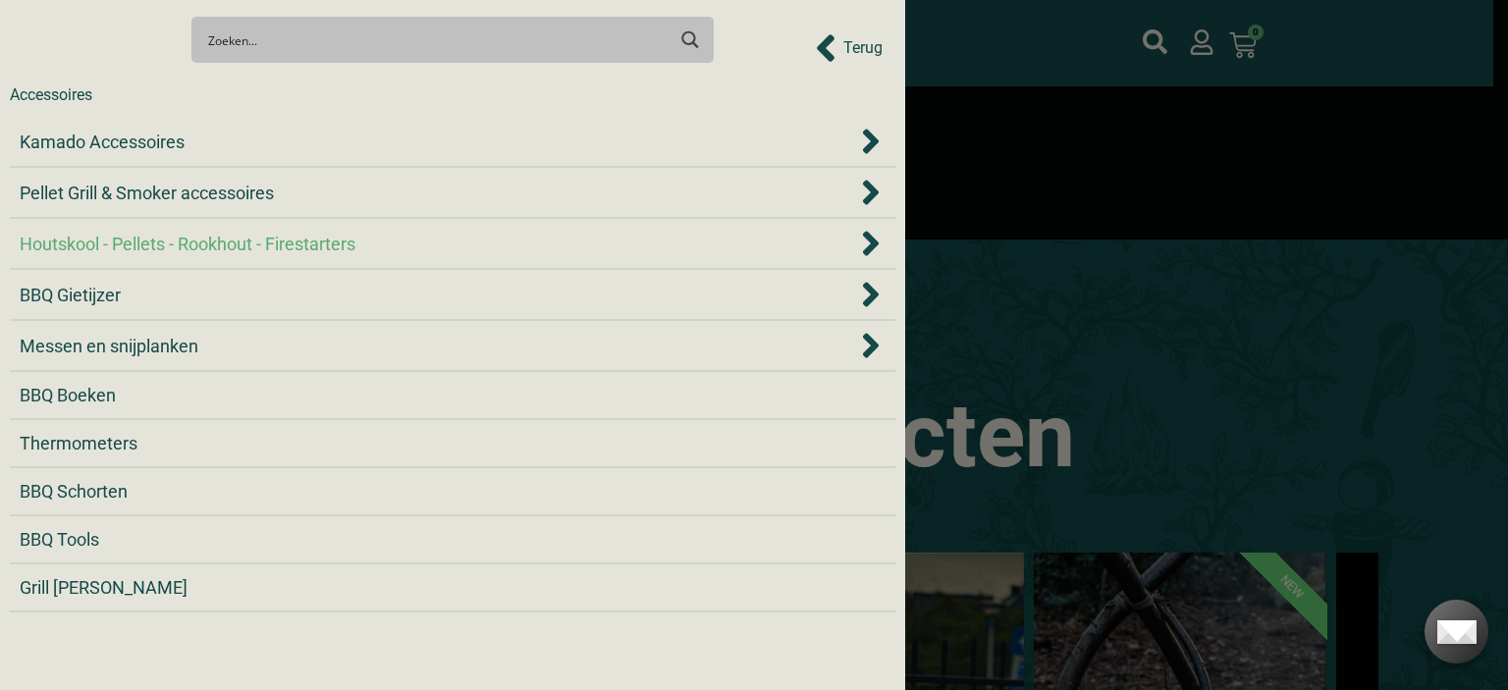
click at [240, 249] on span "Houtskool - Pellets - Rookhout - Firestarters" at bounding box center [188, 244] width 336 height 27
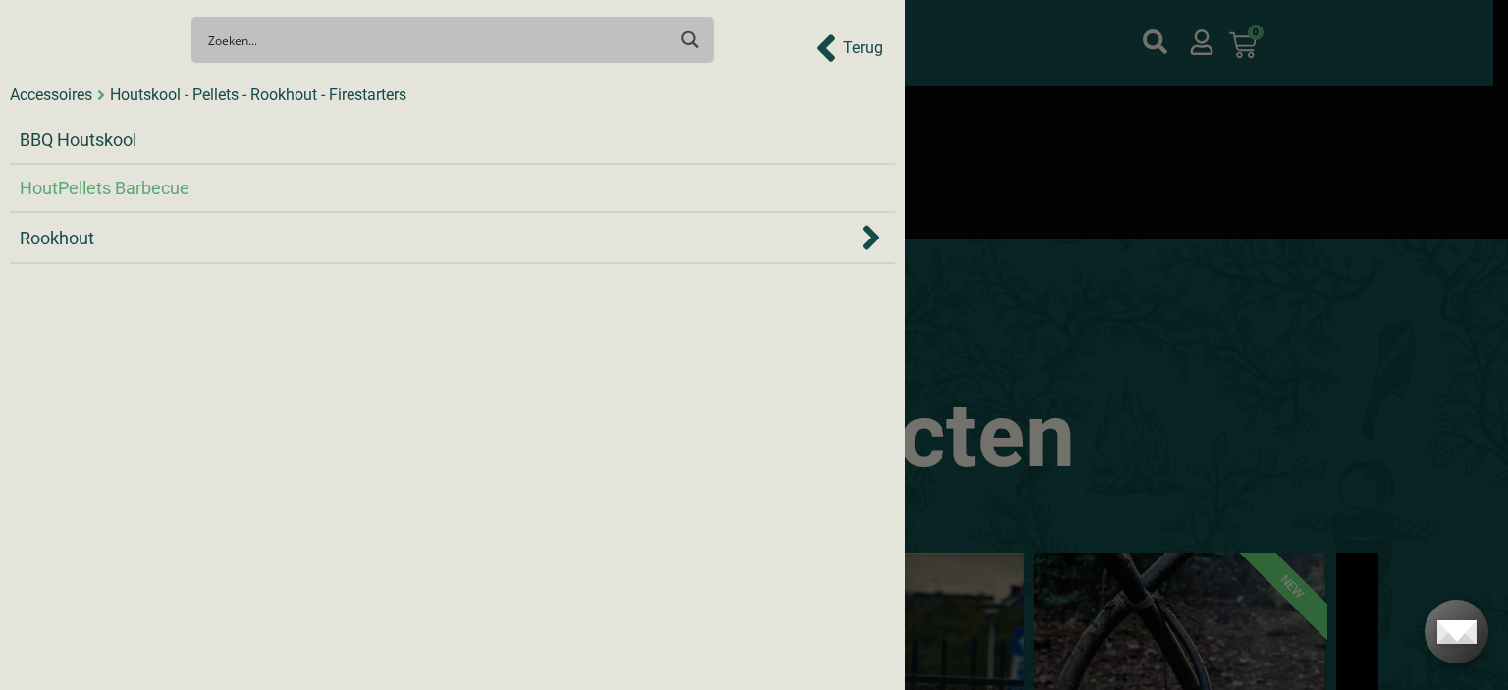
click at [163, 180] on span "HoutPellets Barbecue" at bounding box center [105, 188] width 170 height 27
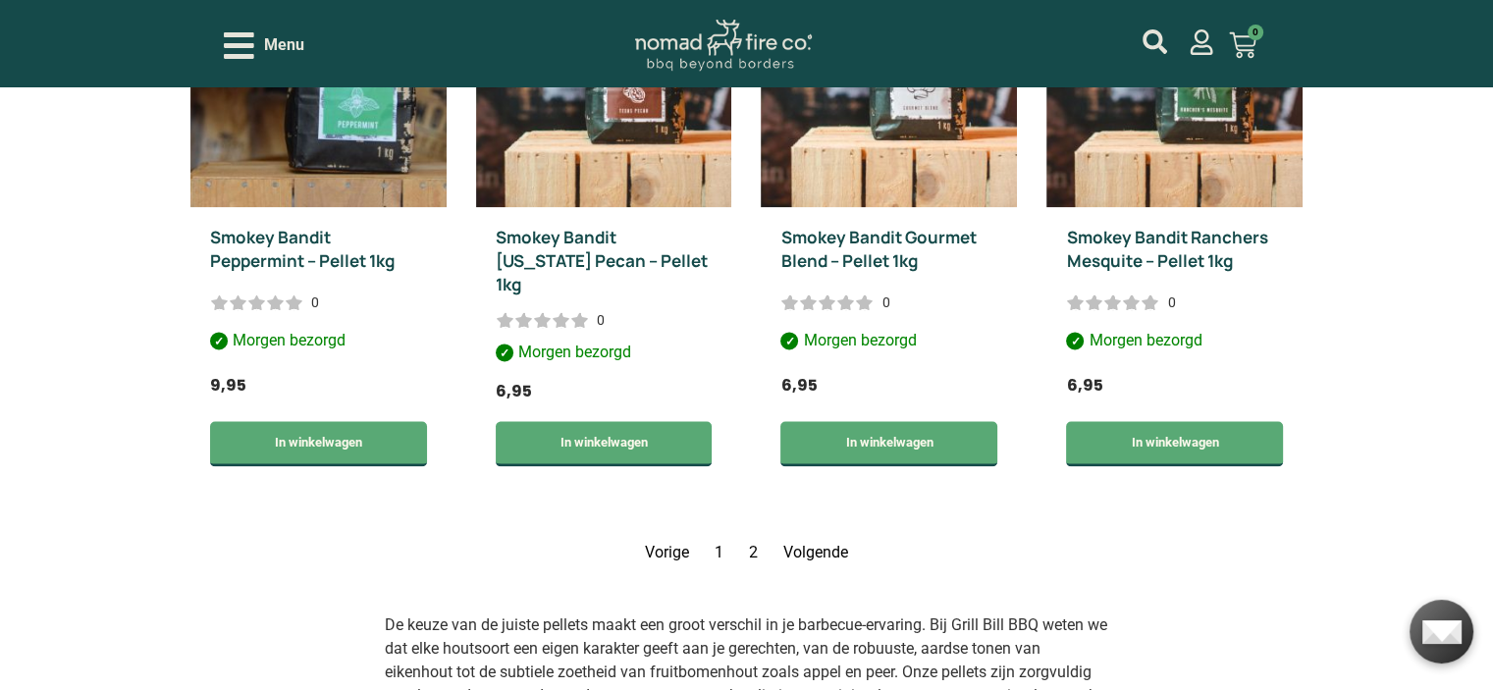
scroll to position [3239, 0]
